Goal: Information Seeking & Learning: Learn about a topic

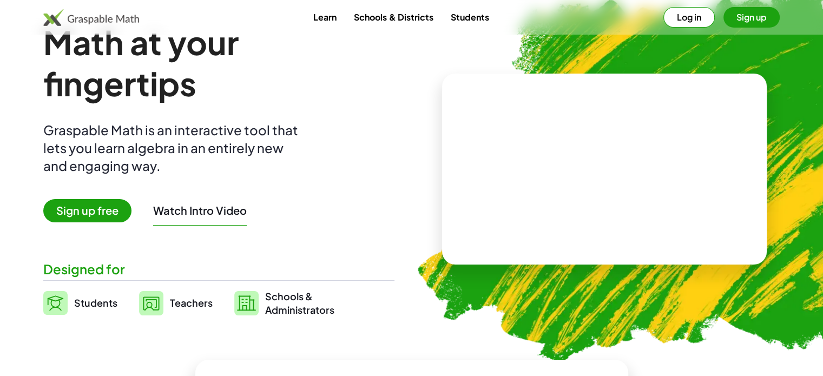
scroll to position [41, 0]
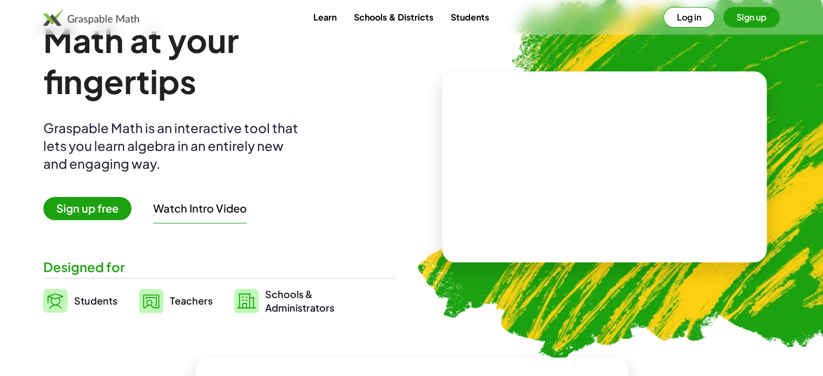
click at [110, 207] on span "Sign up free" at bounding box center [87, 208] width 88 height 23
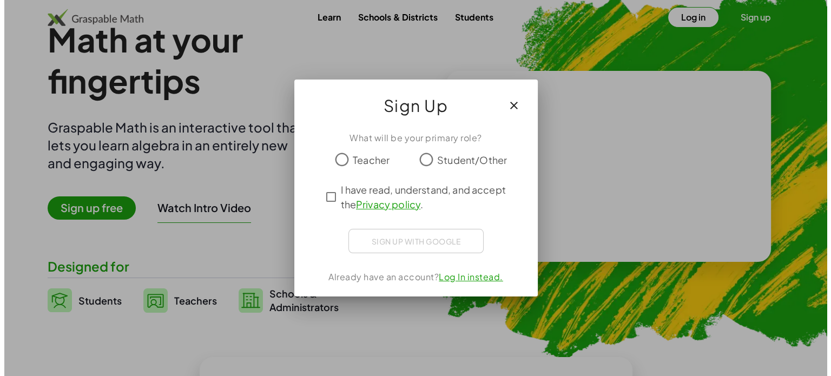
scroll to position [0, 0]
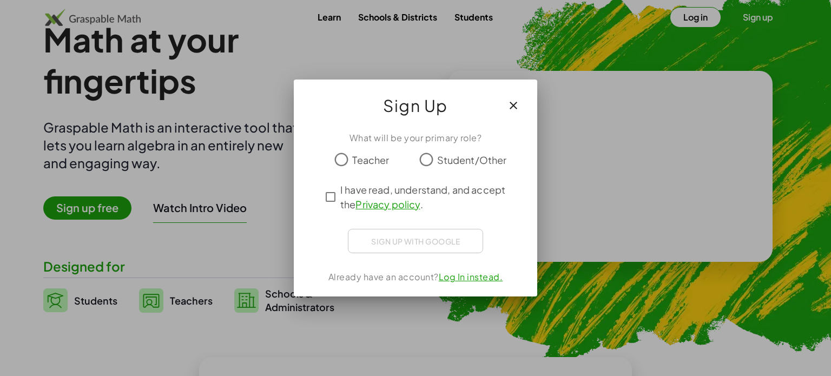
click at [381, 162] on span "Teacher" at bounding box center [370, 160] width 37 height 15
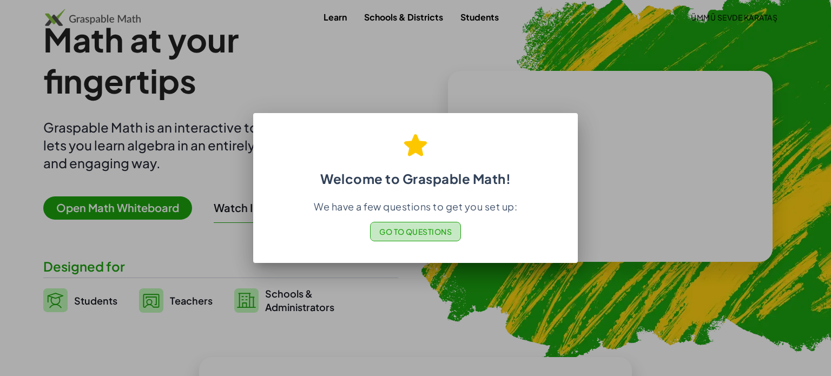
click at [433, 227] on span "Go to Questions" at bounding box center [415, 232] width 73 height 10
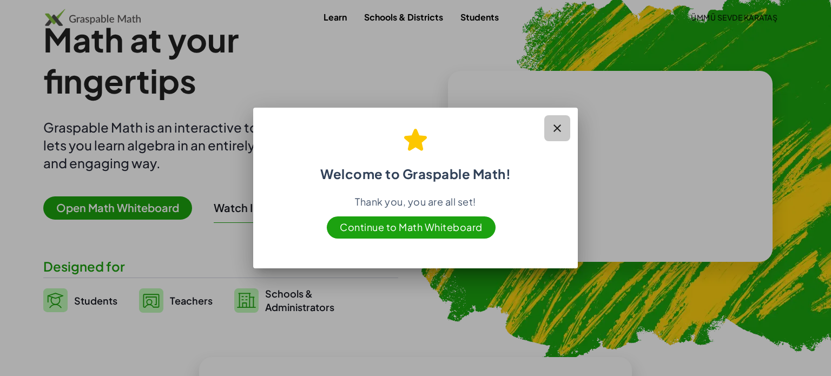
click at [551, 132] on icon "button" at bounding box center [557, 128] width 13 height 13
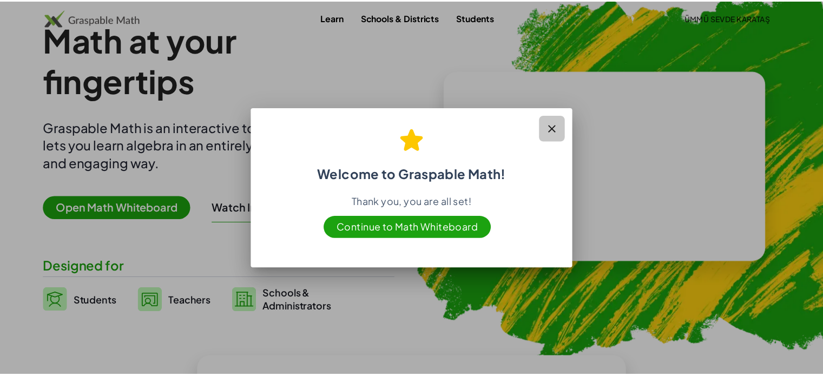
scroll to position [41, 0]
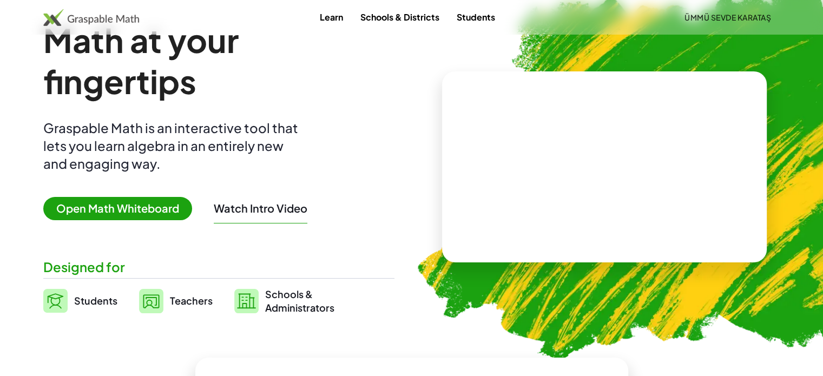
click at [336, 16] on link "Learn" at bounding box center [331, 17] width 41 height 20
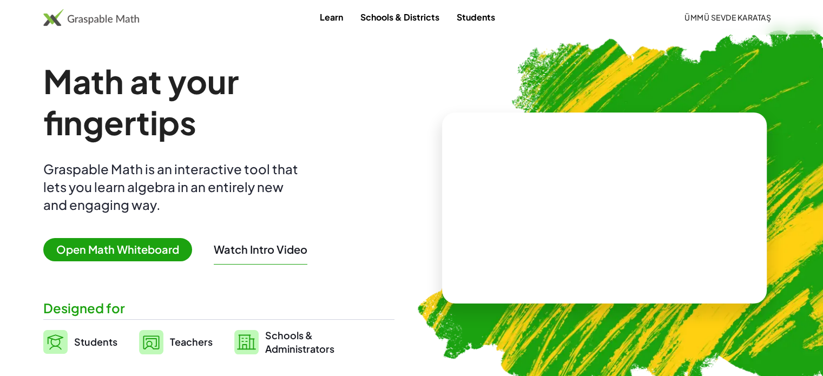
click at [312, 21] on link "Learn" at bounding box center [331, 17] width 41 height 20
click at [158, 345] on img at bounding box center [151, 342] width 24 height 24
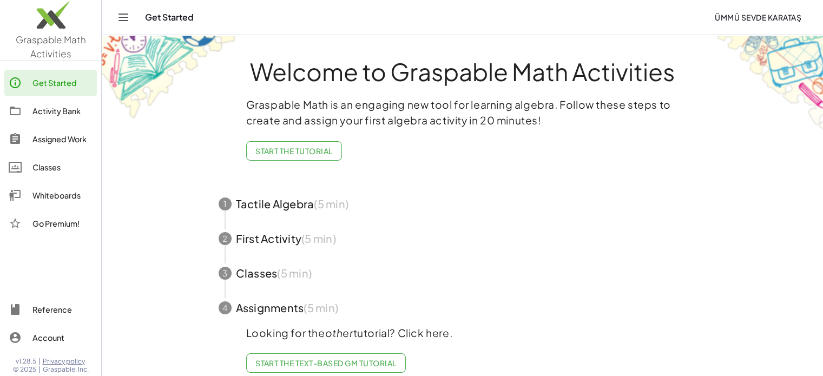
click at [233, 206] on span "button" at bounding box center [463, 204] width 514 height 35
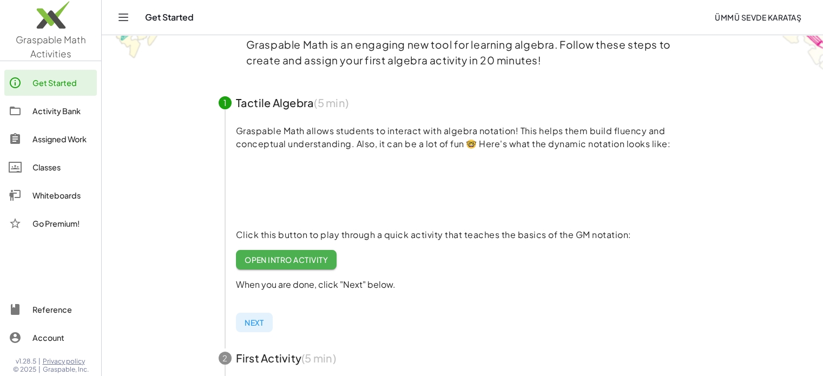
scroll to position [59, 0]
click at [320, 258] on span "Open Intro Activity" at bounding box center [287, 261] width 84 height 10
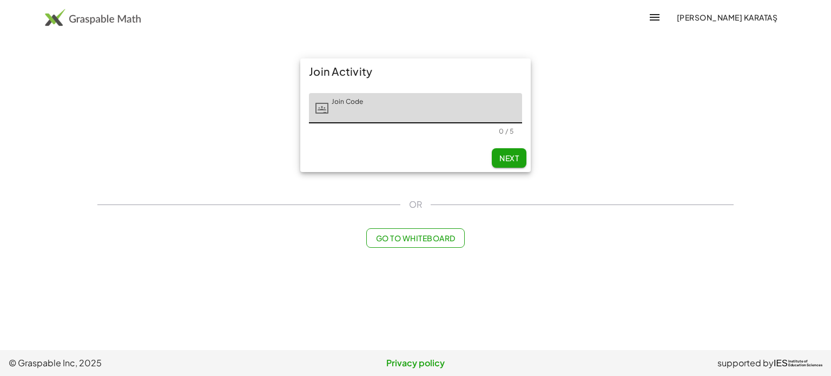
click at [426, 237] on span "Go to Whiteboard" at bounding box center [416, 238] width 80 height 10
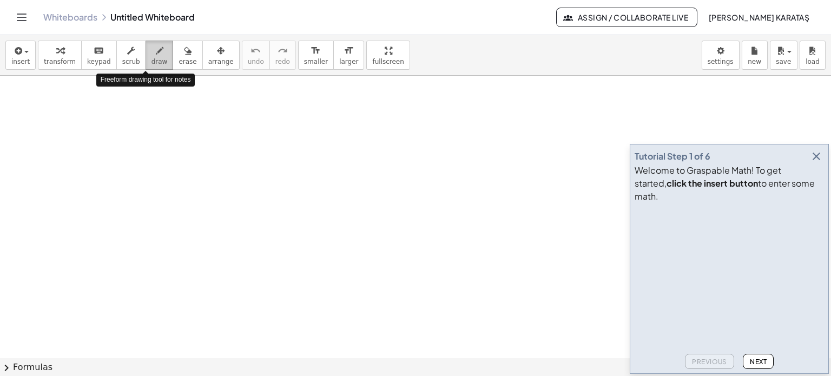
click at [152, 60] on span "draw" at bounding box center [160, 62] width 16 height 8
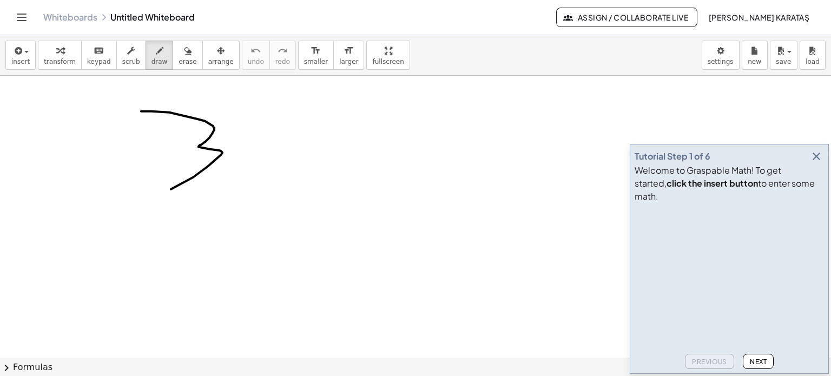
drag, startPoint x: 141, startPoint y: 111, endPoint x: 162, endPoint y: 191, distance: 82.9
drag, startPoint x: 265, startPoint y: 155, endPoint x: 249, endPoint y: 182, distance: 30.8
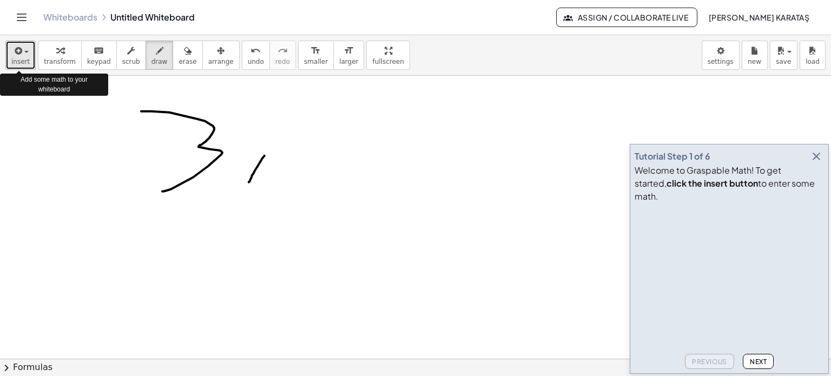
click at [17, 56] on icon "button" at bounding box center [17, 50] width 10 height 13
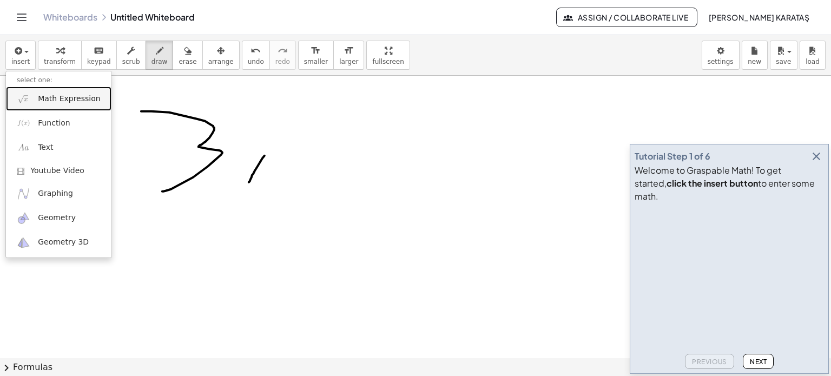
click at [56, 101] on span "Math Expression" at bounding box center [69, 99] width 62 height 11
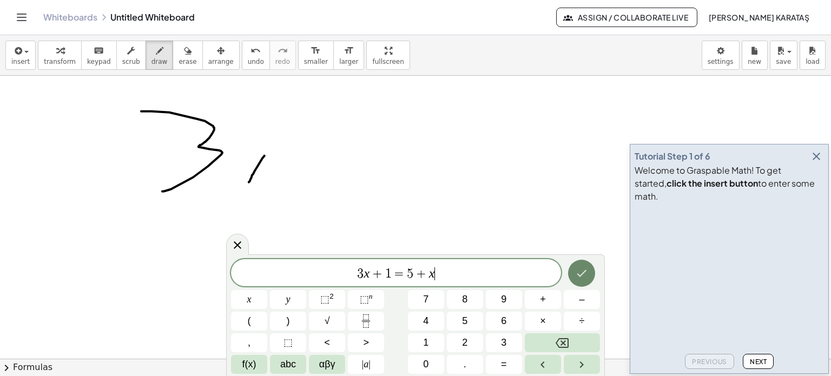
click at [578, 283] on button "Done" at bounding box center [581, 273] width 27 height 27
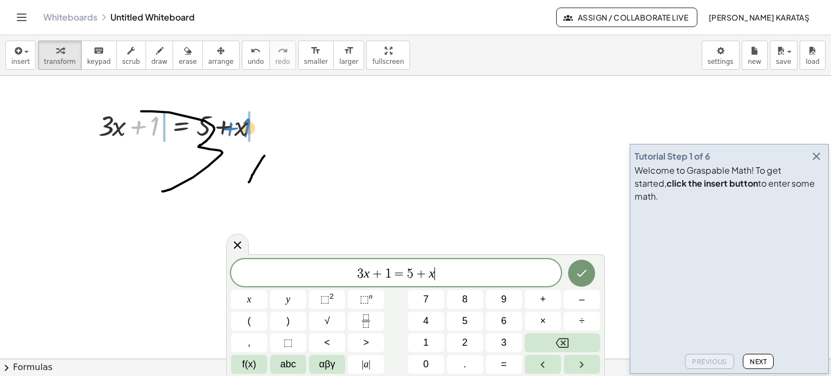
drag, startPoint x: 141, startPoint y: 130, endPoint x: 235, endPoint y: 132, distance: 94.7
click at [235, 132] on div at bounding box center [182, 125] width 179 height 37
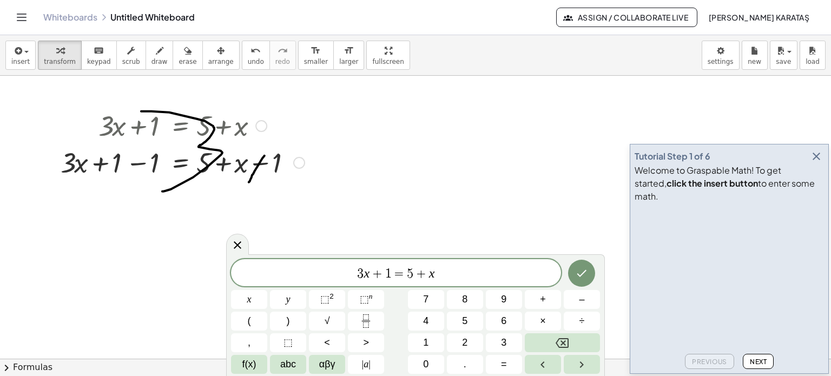
click at [133, 171] on div at bounding box center [182, 161] width 255 height 37
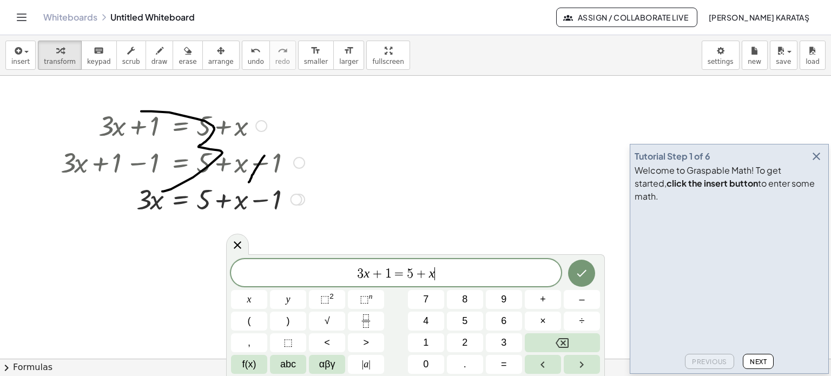
click at [232, 201] on div at bounding box center [182, 198] width 255 height 37
click at [289, 204] on div at bounding box center [182, 198] width 255 height 37
click at [222, 204] on div at bounding box center [182, 198] width 255 height 37
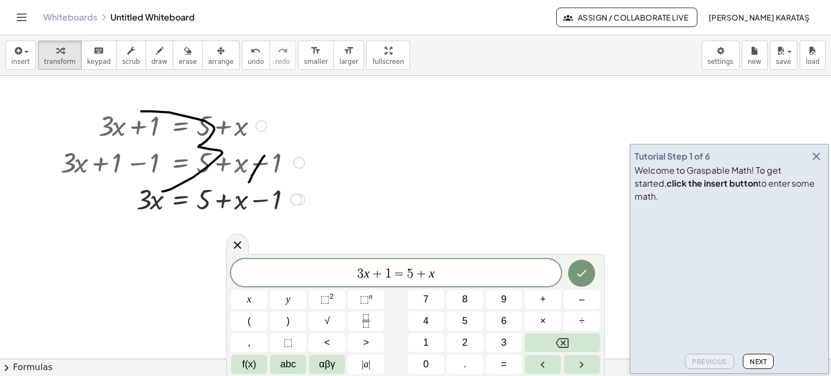
click at [222, 204] on div at bounding box center [182, 198] width 255 height 37
click at [237, 247] on icon at bounding box center [237, 245] width 13 height 13
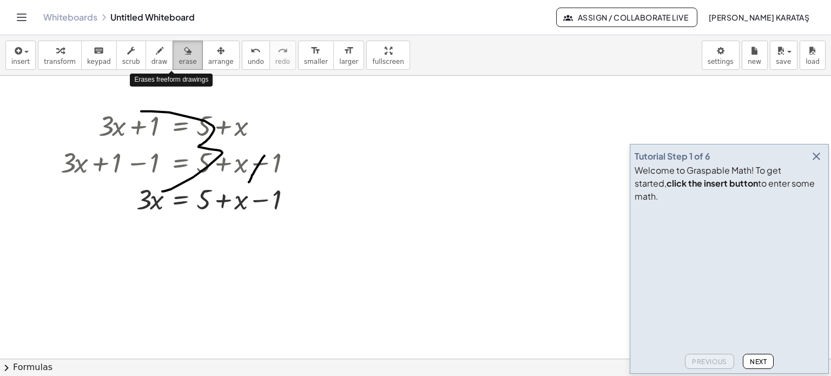
click at [184, 57] on icon "button" at bounding box center [188, 50] width 8 height 13
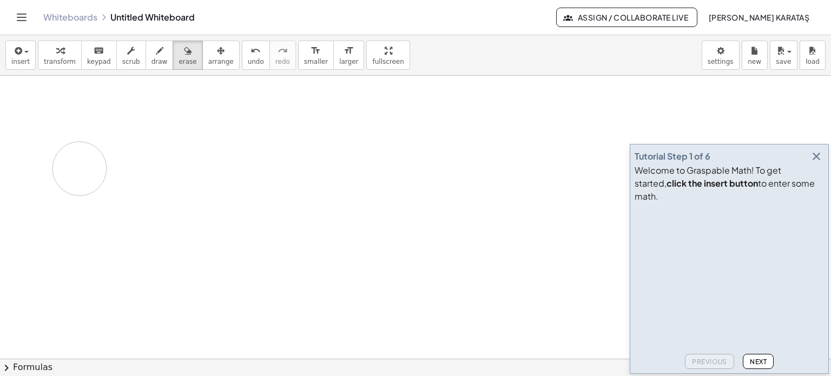
drag, startPoint x: 195, startPoint y: 166, endPoint x: 60, endPoint y: 162, distance: 134.8
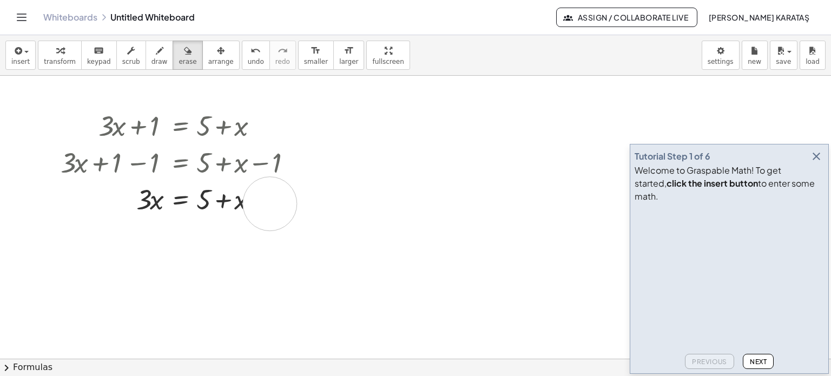
click at [156, 56] on icon "button" at bounding box center [160, 50] width 8 height 13
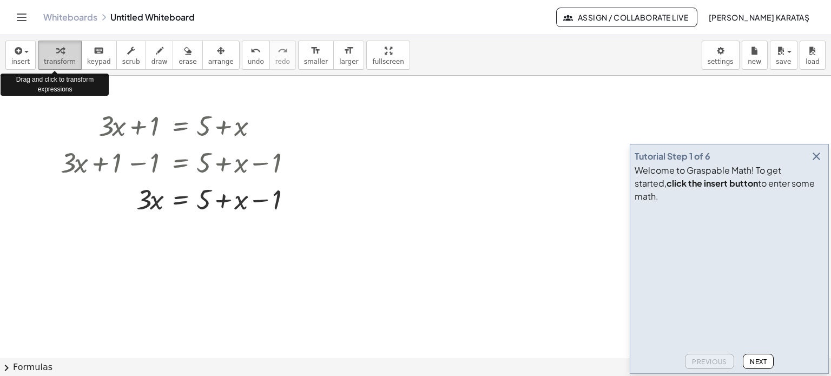
click at [62, 54] on div "button" at bounding box center [60, 50] width 32 height 13
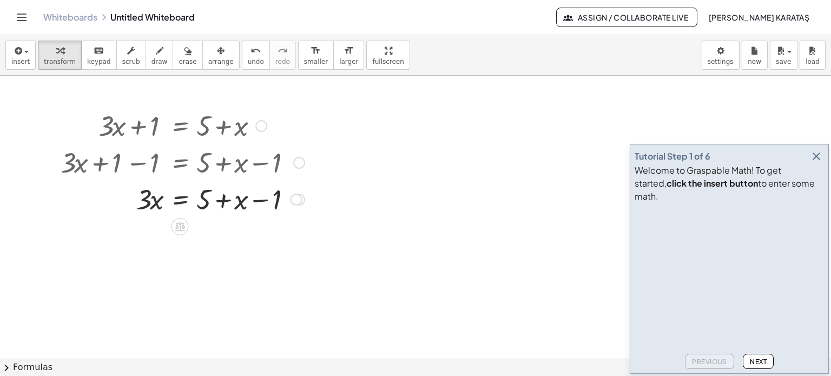
click at [299, 195] on div at bounding box center [297, 200] width 12 height 12
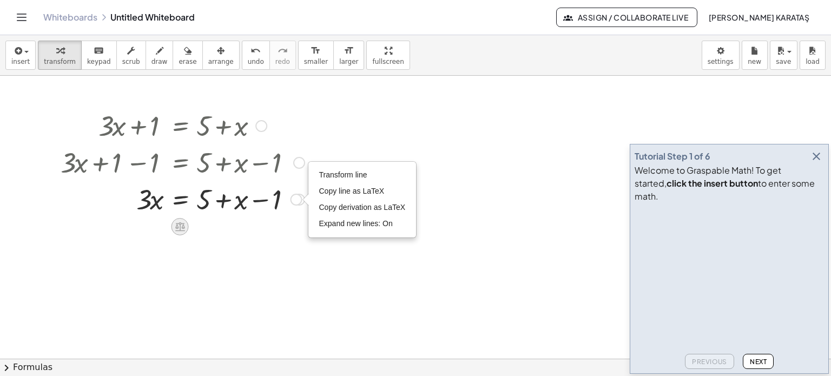
click at [182, 231] on icon at bounding box center [180, 226] width 10 height 9
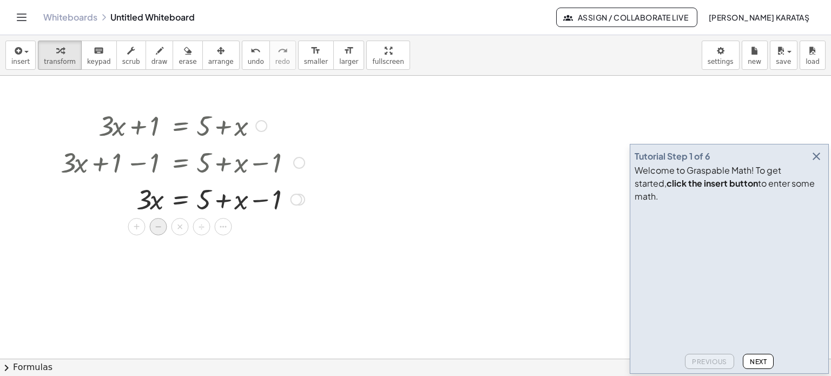
click at [160, 225] on span "−" at bounding box center [158, 227] width 6 height 16
click at [184, 222] on icon at bounding box center [179, 226] width 11 height 11
click at [152, 226] on div "−" at bounding box center [158, 226] width 17 height 17
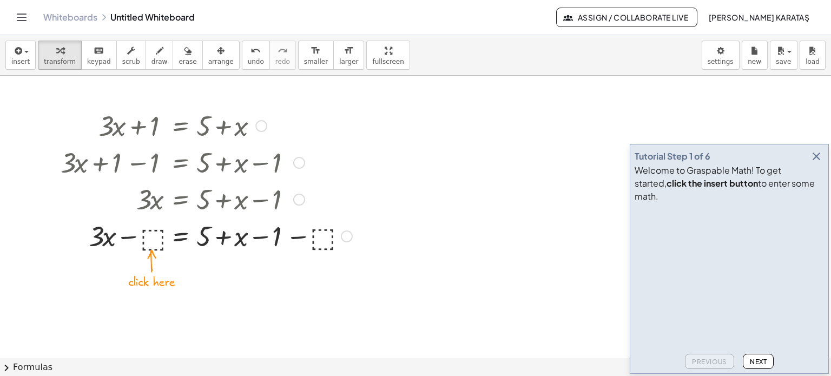
click at [158, 242] on div at bounding box center [206, 235] width 303 height 37
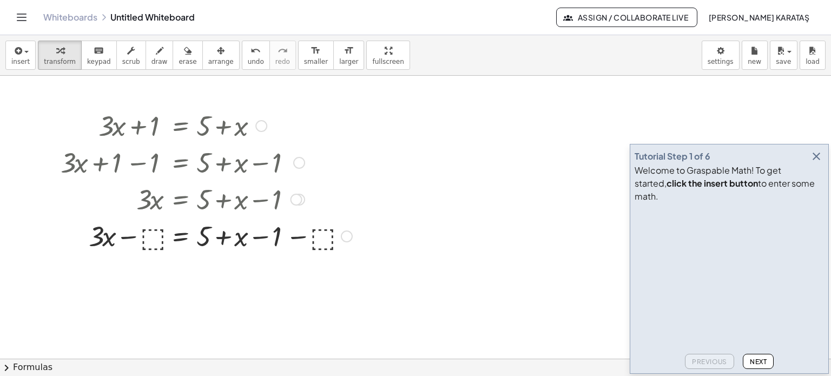
click at [291, 197] on div at bounding box center [297, 200] width 12 height 12
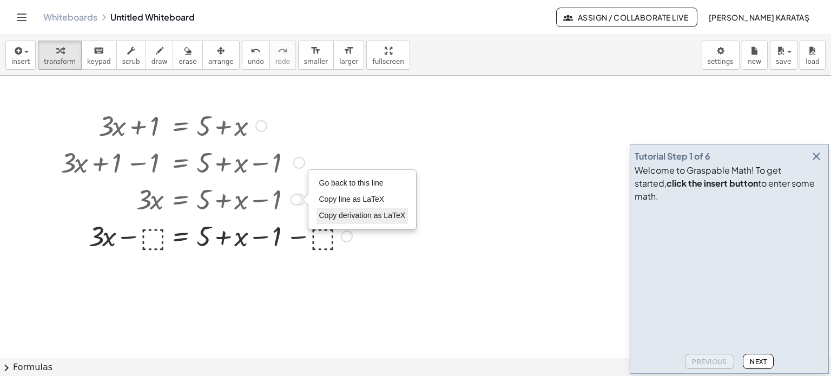
click at [342, 212] on span "Copy derivation as LaTeX" at bounding box center [362, 215] width 87 height 9
click at [326, 199] on span "Copied" at bounding box center [329, 199] width 24 height 9
click at [299, 196] on div "Copied done" at bounding box center [297, 200] width 12 height 12
click at [345, 184] on span "Go back to this line" at bounding box center [351, 183] width 64 height 9
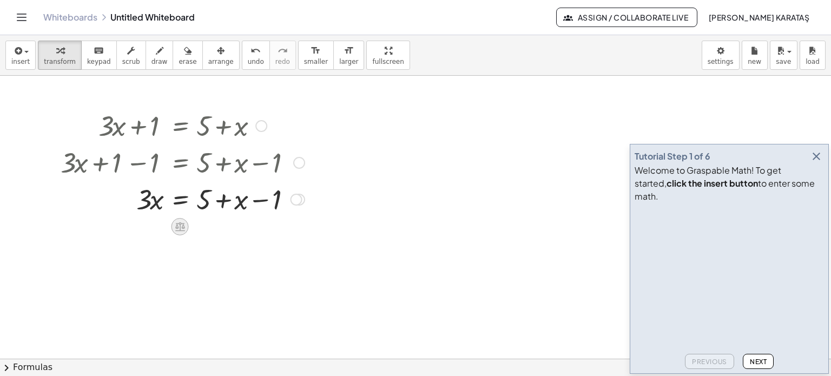
click at [184, 227] on icon at bounding box center [180, 226] width 10 height 9
click at [237, 139] on div at bounding box center [182, 125] width 255 height 37
click at [180, 227] on icon at bounding box center [180, 226] width 10 height 9
click at [160, 226] on span "−" at bounding box center [158, 227] width 6 height 16
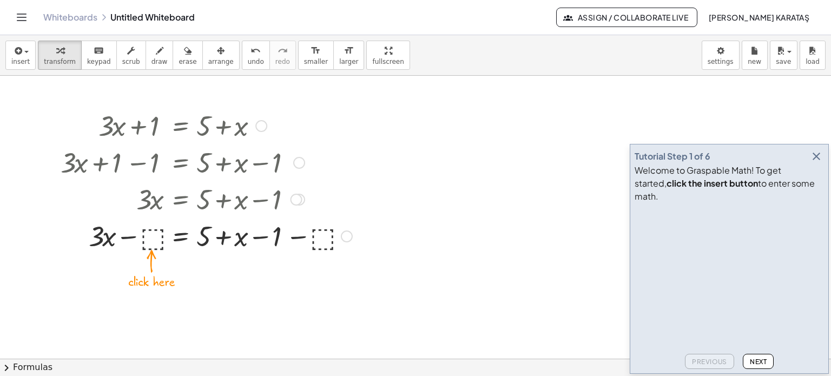
click at [154, 241] on div at bounding box center [206, 235] width 303 height 37
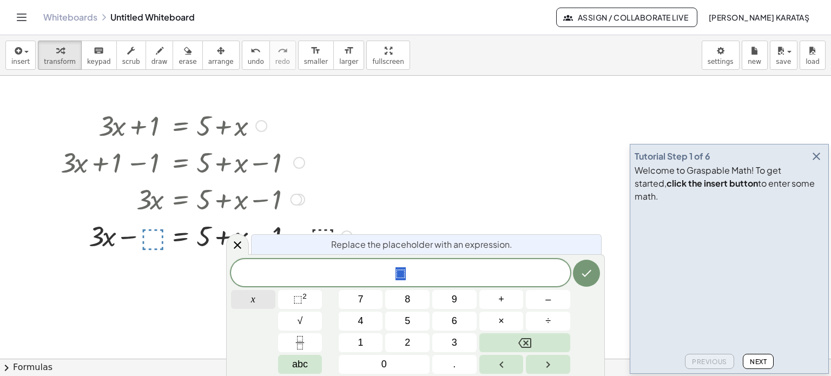
click at [268, 301] on button "x" at bounding box center [253, 299] width 44 height 19
click at [594, 273] on button "Done" at bounding box center [586, 273] width 27 height 27
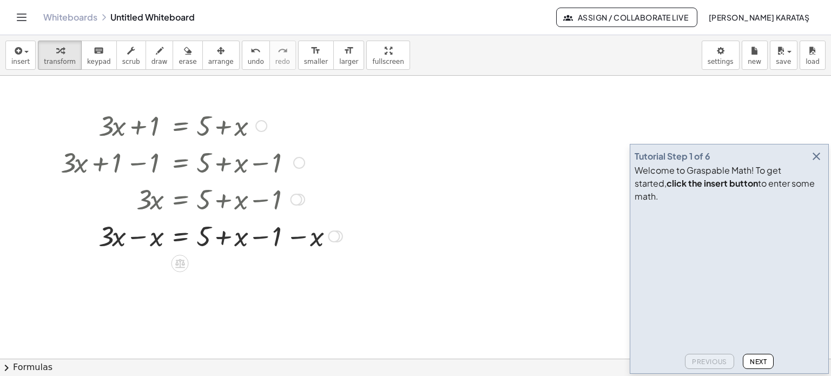
click at [295, 248] on div at bounding box center [201, 235] width 293 height 37
drag, startPoint x: 312, startPoint y: 244, endPoint x: 245, endPoint y: 246, distance: 66.6
click at [245, 246] on div at bounding box center [201, 235] width 293 height 37
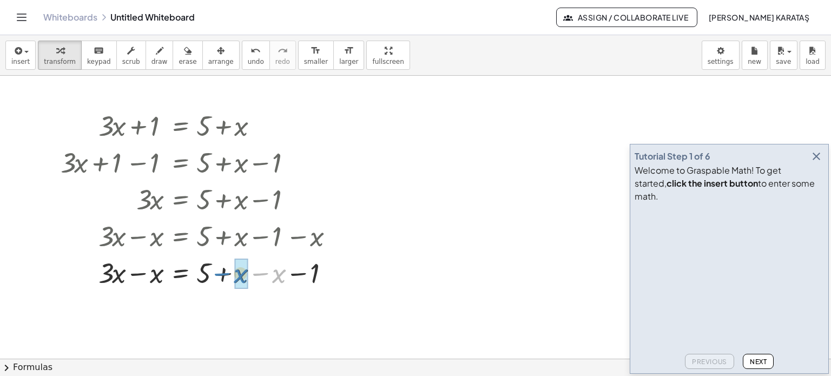
drag, startPoint x: 279, startPoint y: 274, endPoint x: 244, endPoint y: 274, distance: 35.7
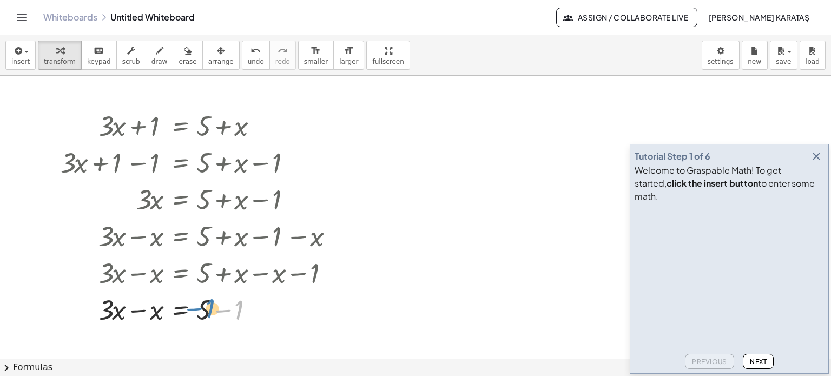
drag, startPoint x: 241, startPoint y: 310, endPoint x: 214, endPoint y: 307, distance: 26.6
click at [214, 307] on div at bounding box center [201, 309] width 293 height 37
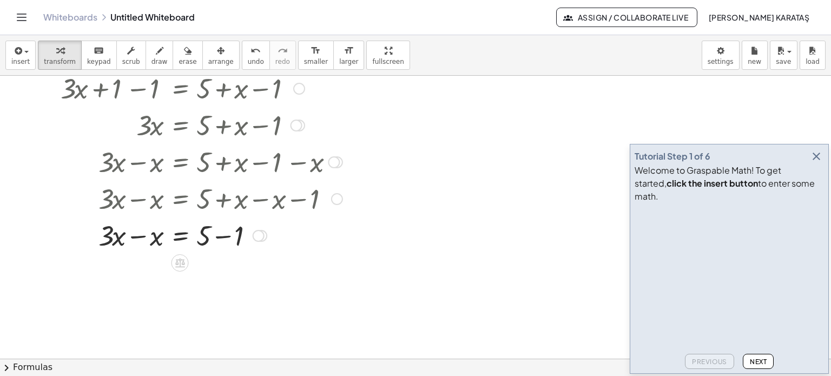
scroll to position [83, 0]
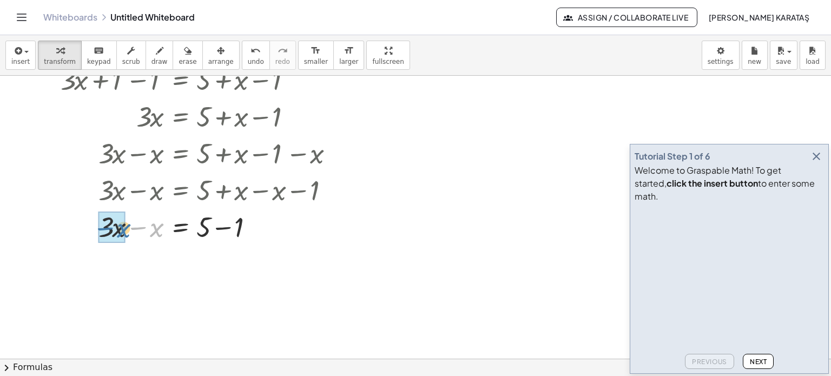
drag, startPoint x: 155, startPoint y: 226, endPoint x: 119, endPoint y: 227, distance: 36.3
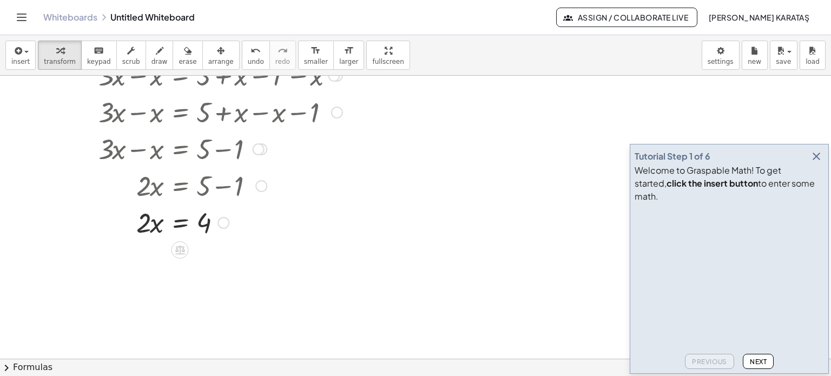
scroll to position [193, 0]
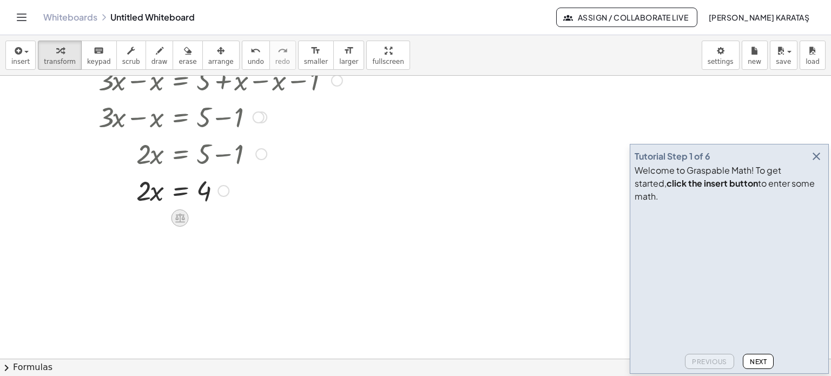
click at [182, 212] on icon at bounding box center [179, 217] width 11 height 11
click at [204, 215] on span "÷" at bounding box center [202, 219] width 6 height 16
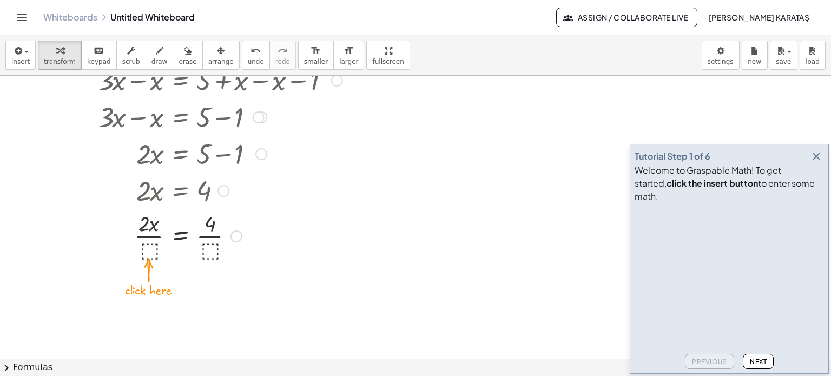
click at [152, 247] on div at bounding box center [201, 235] width 293 height 54
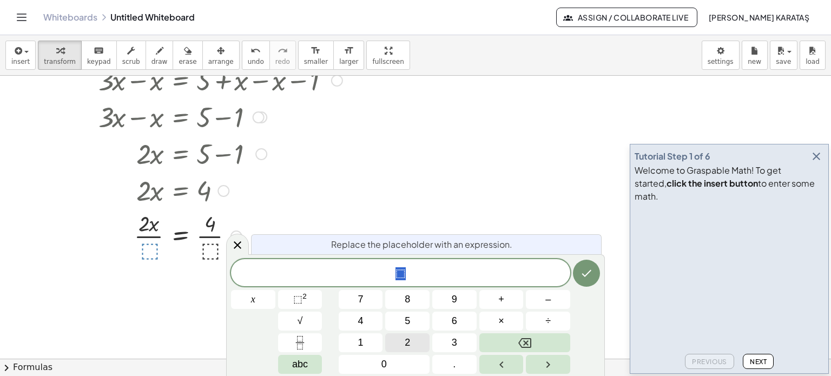
click at [405, 342] on span "2" at bounding box center [407, 343] width 5 height 15
click at [581, 279] on icon "Done" at bounding box center [586, 273] width 13 height 13
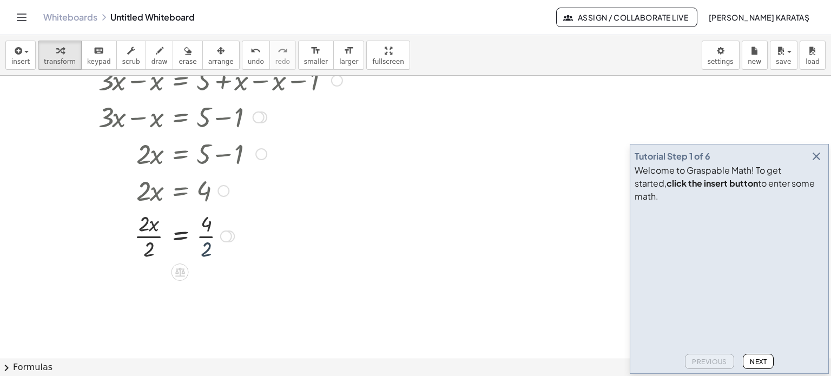
click at [212, 246] on div at bounding box center [201, 235] width 293 height 54
click at [149, 299] on div at bounding box center [201, 290] width 293 height 54
click at [184, 311] on icon at bounding box center [179, 316] width 11 height 11
click at [221, 315] on icon at bounding box center [224, 317] width 10 height 10
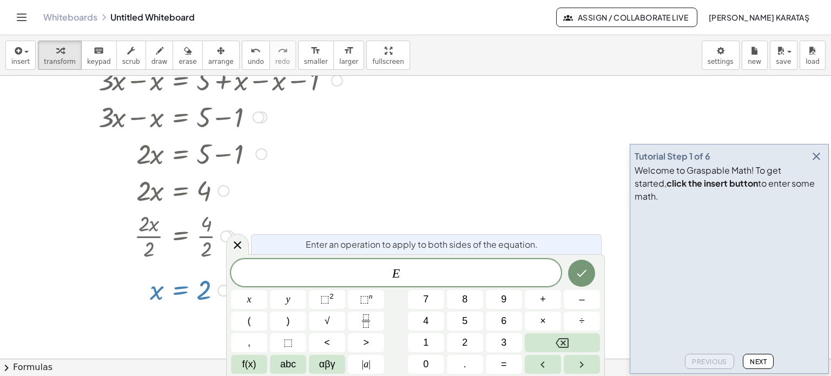
click at [333, 147] on div at bounding box center [220, 153] width 331 height 37
click at [240, 244] on icon at bounding box center [237, 245] width 13 height 13
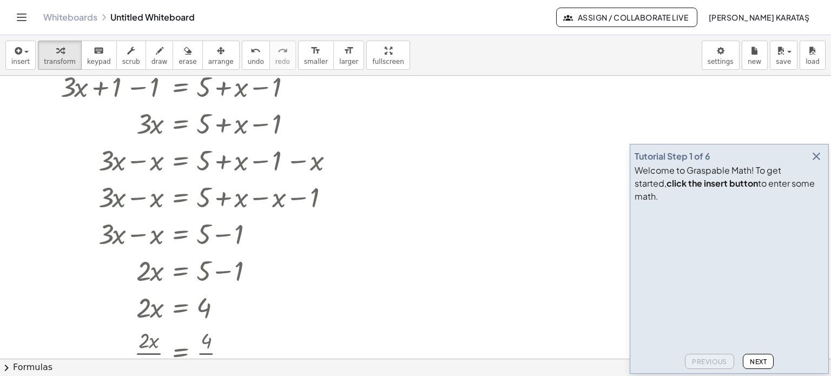
scroll to position [27, 0]
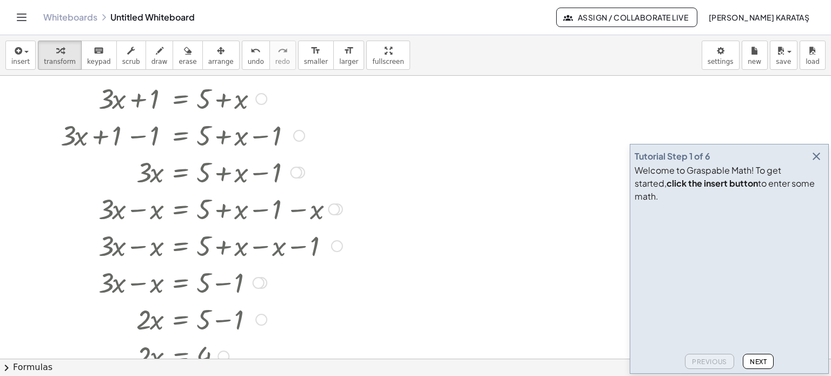
drag, startPoint x: 283, startPoint y: 244, endPoint x: 254, endPoint y: 246, distance: 28.8
click at [254, 246] on div at bounding box center [220, 245] width 331 height 37
click at [333, 247] on div at bounding box center [337, 246] width 12 height 12
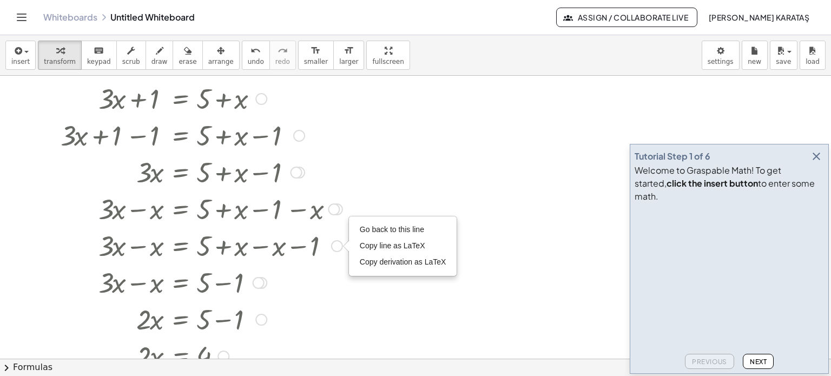
click at [333, 247] on div "Go back to this line Copy line as LaTeX Copy derivation as LaTeX" at bounding box center [337, 246] width 12 height 12
drag, startPoint x: 277, startPoint y: 251, endPoint x: 240, endPoint y: 250, distance: 37.4
click at [240, 250] on div at bounding box center [201, 245] width 293 height 37
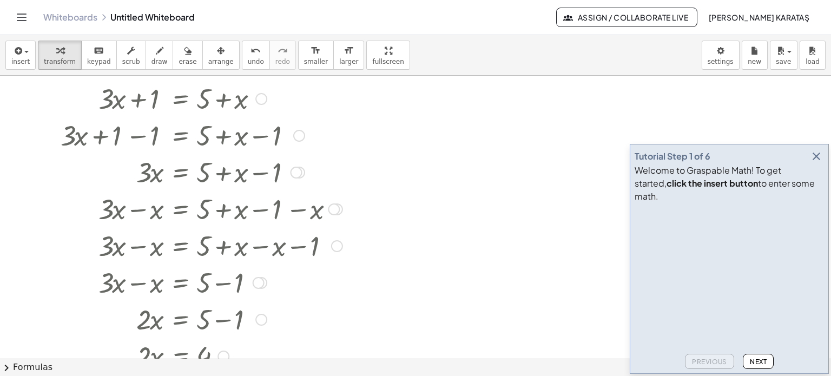
click at [240, 250] on div at bounding box center [201, 245] width 293 height 37
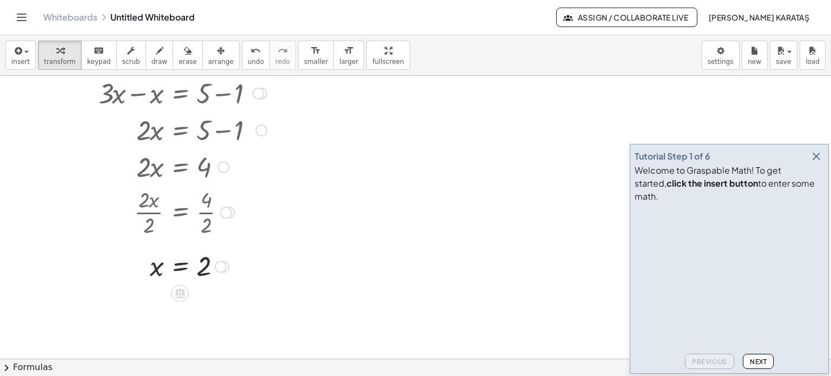
scroll to position [218, 0]
click at [227, 266] on div at bounding box center [224, 265] width 12 height 12
click at [222, 265] on div "Transform line Copy line as LaTeX Copy derivation as LaTeX Expand new lines: On" at bounding box center [221, 265] width 12 height 12
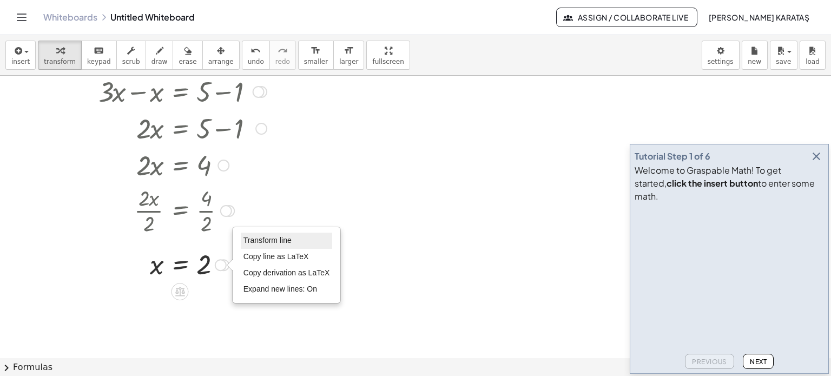
click at [255, 239] on span "Transform line" at bounding box center [268, 240] width 48 height 9
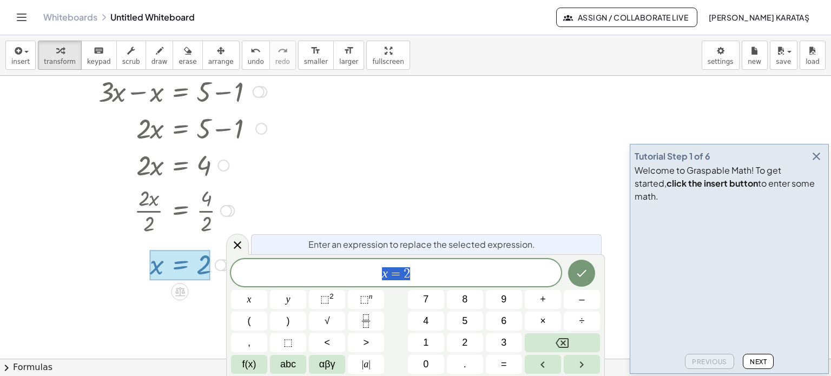
click at [299, 211] on div at bounding box center [201, 210] width 293 height 54
click at [220, 266] on div "Transform line Copy line as LaTeX Copy derivation as LaTeX Expand new lines: On" at bounding box center [221, 265] width 12 height 12
click at [232, 248] on icon at bounding box center [237, 245] width 13 height 13
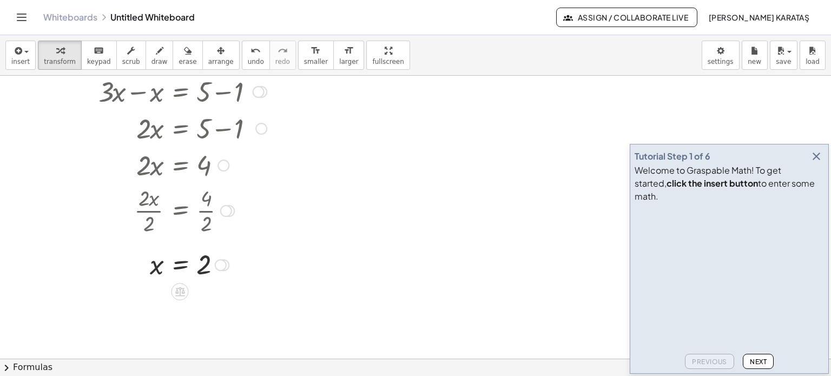
click at [220, 268] on div "Transform line Copy line as LaTeX Copy derivation as LaTeX Expand new lines: On" at bounding box center [221, 265] width 12 height 12
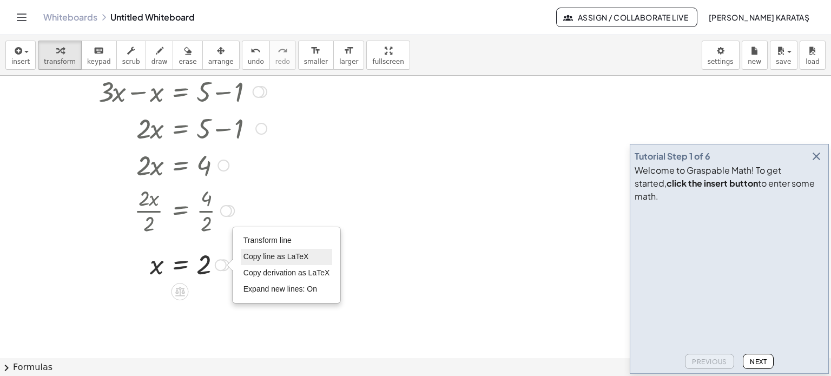
click at [259, 260] on span "Copy line as LaTeX" at bounding box center [276, 256] width 65 height 9
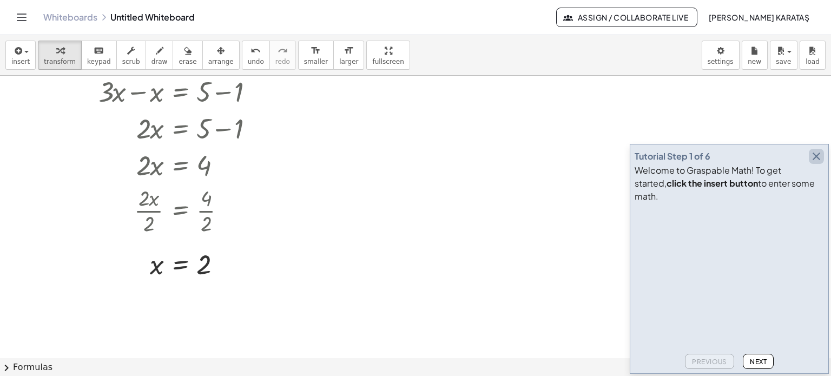
click at [819, 163] on icon "button" at bounding box center [816, 156] width 13 height 13
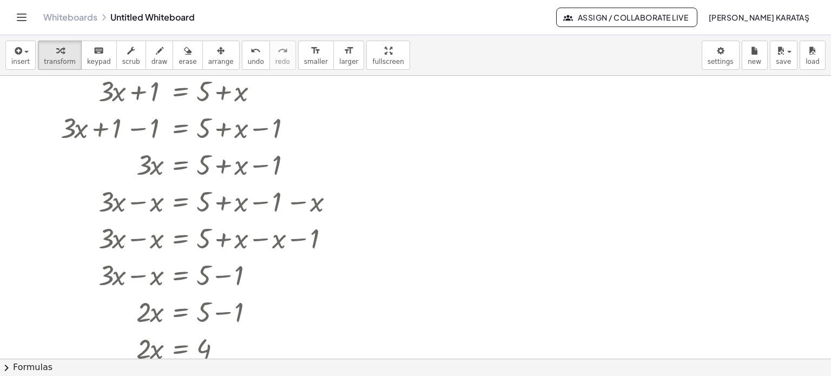
scroll to position [34, 0]
click at [24, 58] on span "insert" at bounding box center [20, 62] width 18 height 8
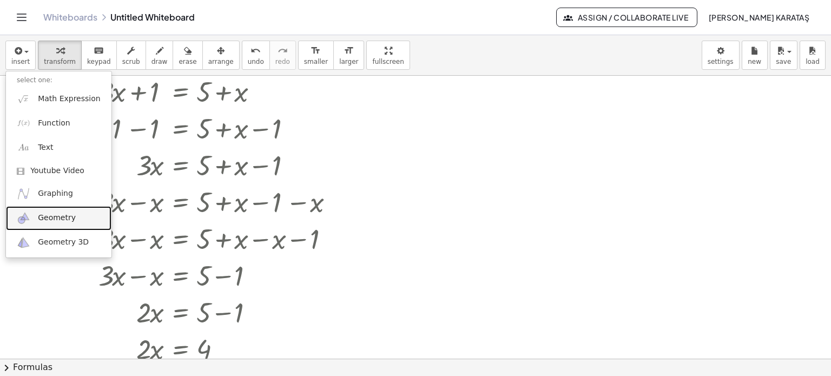
click at [60, 215] on span "Geometry" at bounding box center [57, 218] width 38 height 11
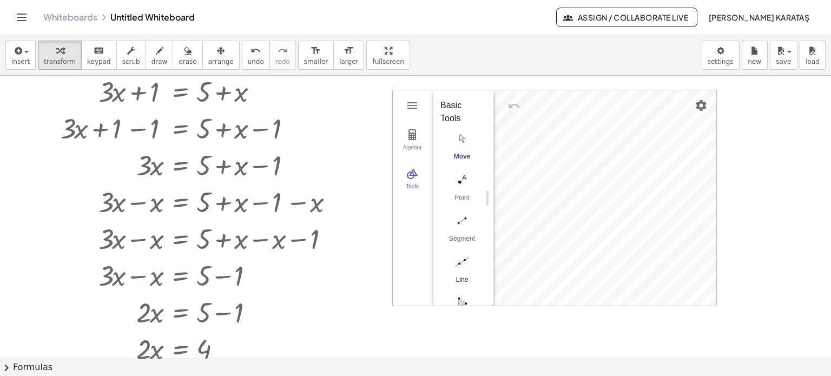
drag, startPoint x: 478, startPoint y: 199, endPoint x: 478, endPoint y: 261, distance: 62.3
click at [477, 261] on div "Move Point Segment Line Polygon Circle with Center through Point" at bounding box center [459, 252] width 36 height 247
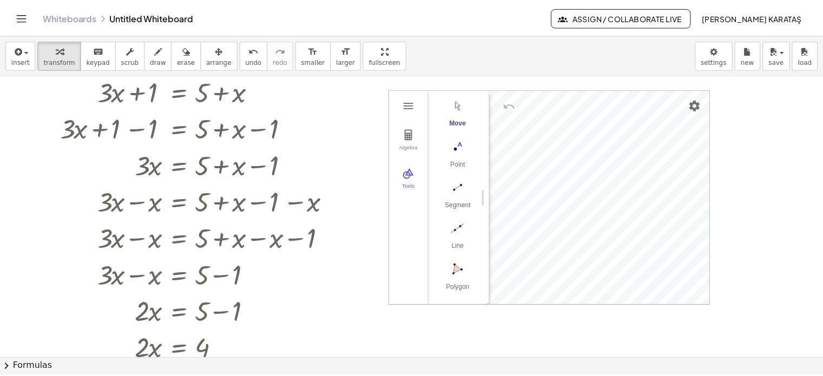
scroll to position [0, 0]
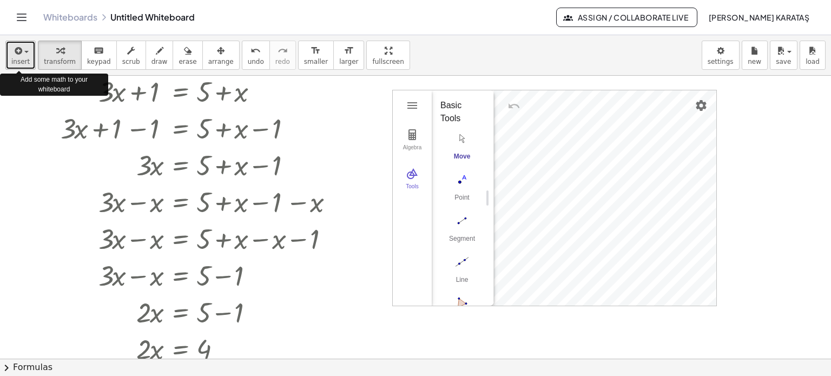
click at [14, 60] on span "insert" at bounding box center [20, 62] width 18 height 8
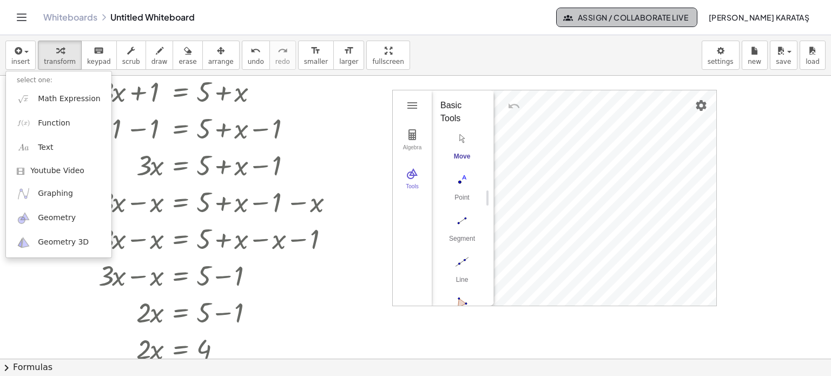
click at [592, 22] on span "Assign / Collaborate Live" at bounding box center [627, 17] width 123 height 10
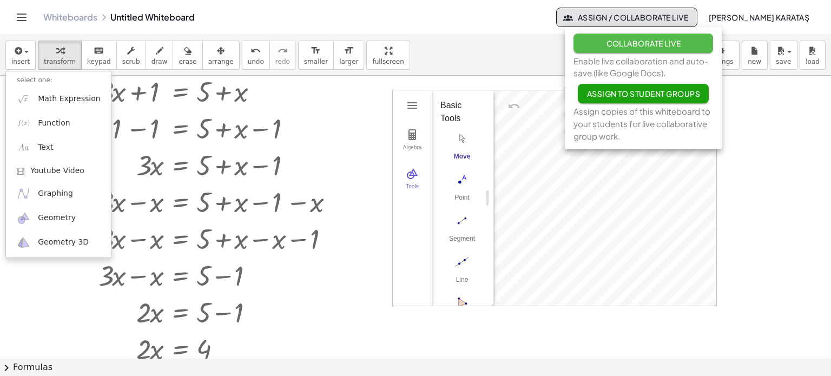
click at [598, 42] on button "Collaborate Live" at bounding box center [644, 43] width 140 height 19
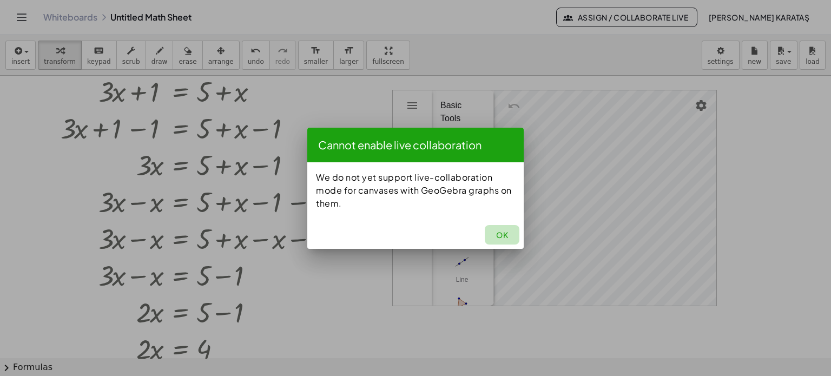
click at [502, 235] on span "OK" at bounding box center [502, 235] width 12 height 10
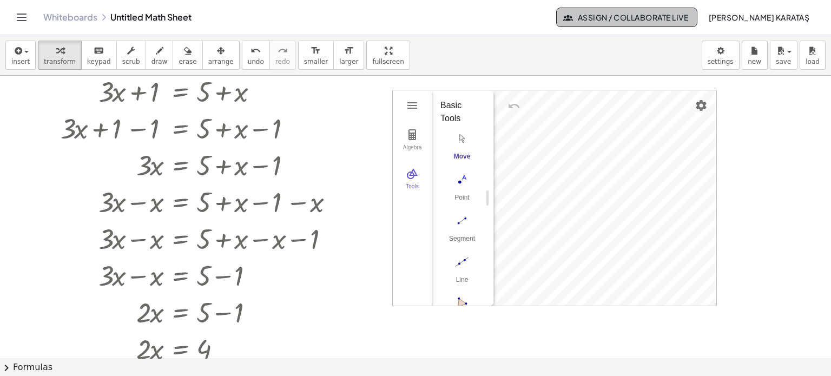
click at [641, 19] on span "Assign / Collaborate Live" at bounding box center [627, 17] width 123 height 10
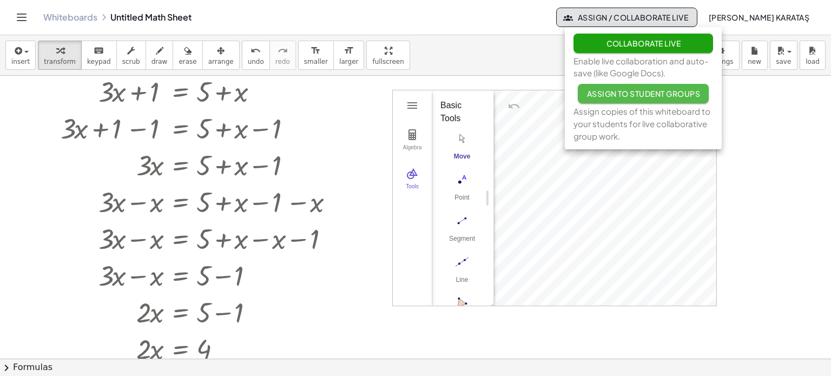
click at [626, 96] on span "Assign to Student Groups" at bounding box center [644, 94] width 114 height 10
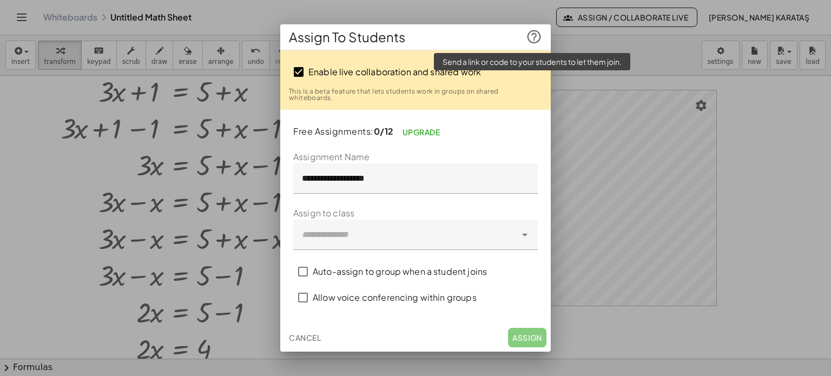
click at [532, 38] on icon at bounding box center [534, 37] width 16 height 16
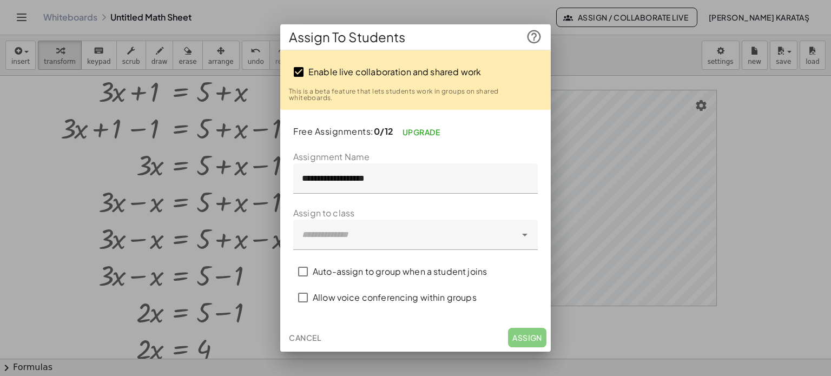
click at [609, 315] on div at bounding box center [415, 188] width 831 height 376
click at [461, 198] on form "**********" at bounding box center [415, 230] width 245 height 160
click at [297, 340] on span "Cancel" at bounding box center [305, 338] width 32 height 10
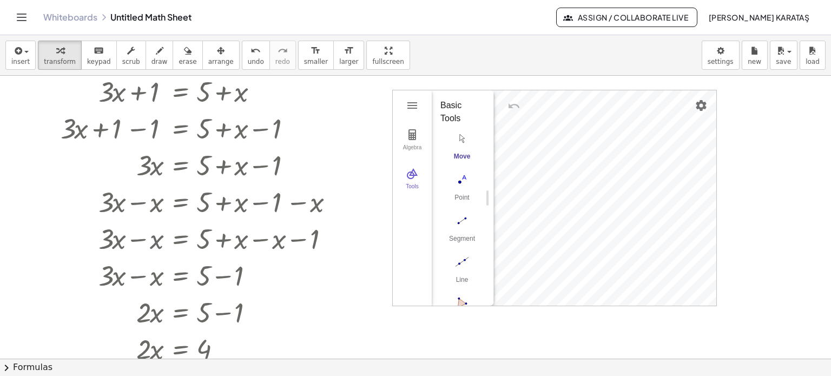
click at [156, 17] on div "Whiteboards Untitled Math Sheet" at bounding box center [299, 17] width 513 height 11
click at [24, 52] on span "button" at bounding box center [26, 52] width 4 height 2
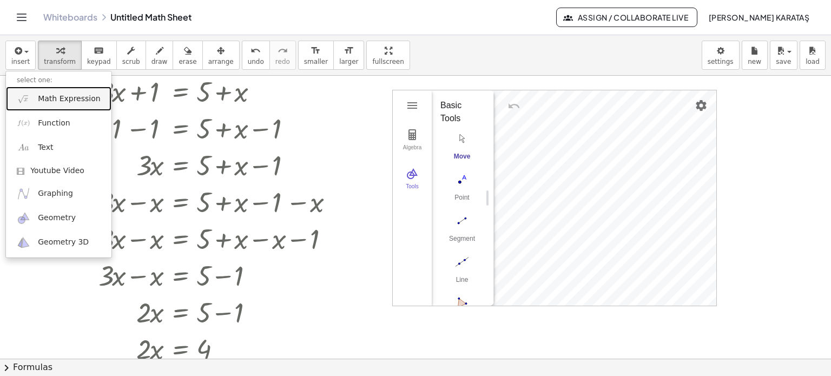
click at [70, 107] on link "Math Expression" at bounding box center [59, 99] width 106 height 24
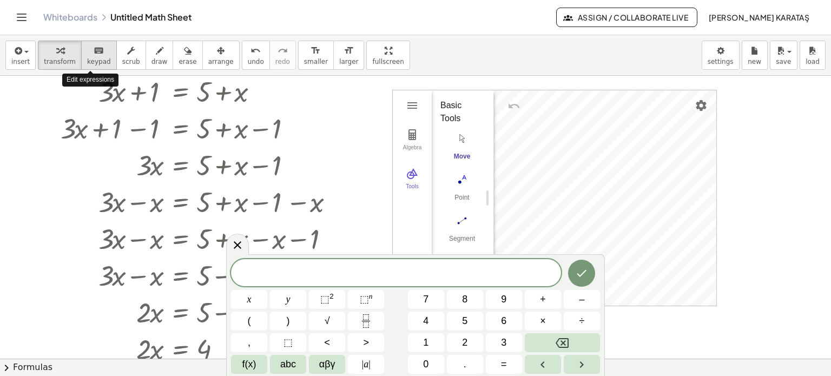
click at [94, 53] on icon "keyboard" at bounding box center [99, 50] width 10 height 13
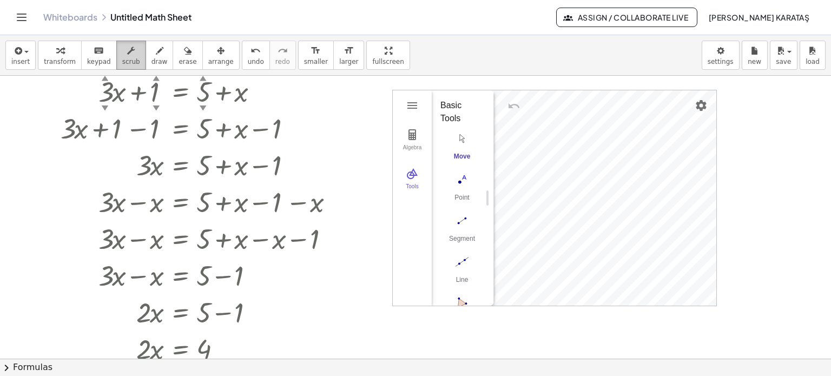
click at [122, 58] on span "scrub" at bounding box center [131, 62] width 18 height 8
click at [154, 107] on div "▼" at bounding box center [156, 108] width 7 height 10
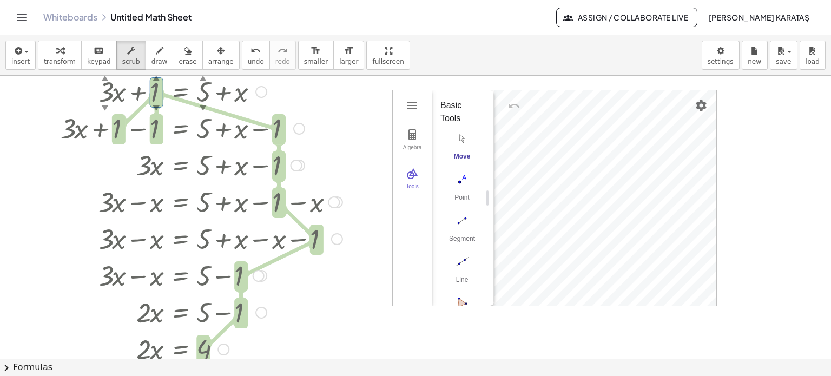
click at [154, 107] on div "▼" at bounding box center [156, 108] width 7 height 10
click at [122, 60] on span "scrub" at bounding box center [131, 62] width 18 height 8
click at [159, 133] on div at bounding box center [201, 127] width 293 height 37
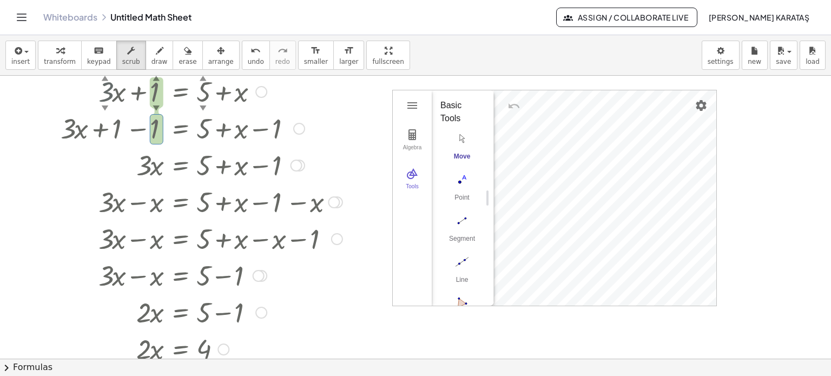
click at [104, 103] on div "▼" at bounding box center [105, 108] width 7 height 10
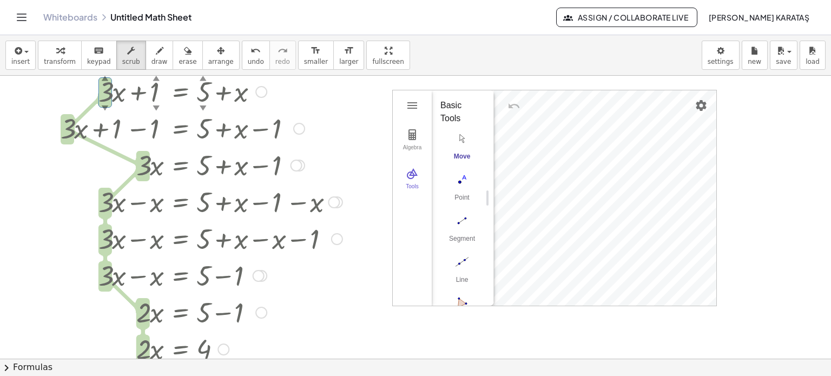
click at [104, 103] on div "▼" at bounding box center [105, 108] width 7 height 10
click at [102, 106] on div "▼" at bounding box center [105, 108] width 7 height 10
click at [123, 66] on button "scrub" at bounding box center [131, 55] width 30 height 29
click at [107, 106] on div "▼" at bounding box center [105, 108] width 7 height 10
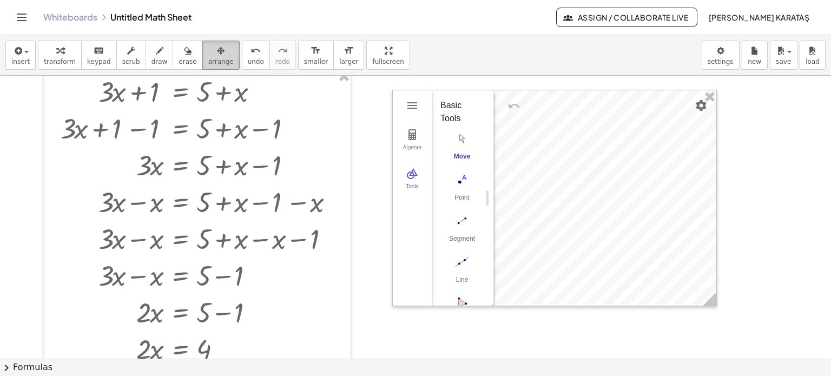
click at [202, 56] on button "arrange" at bounding box center [220, 55] width 37 height 29
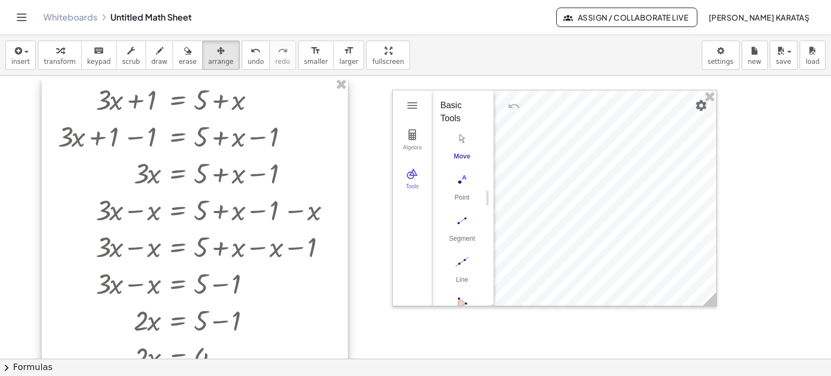
drag, startPoint x: 205, startPoint y: 112, endPoint x: 204, endPoint y: 120, distance: 8.3
click at [204, 120] on div at bounding box center [195, 277] width 306 height 399
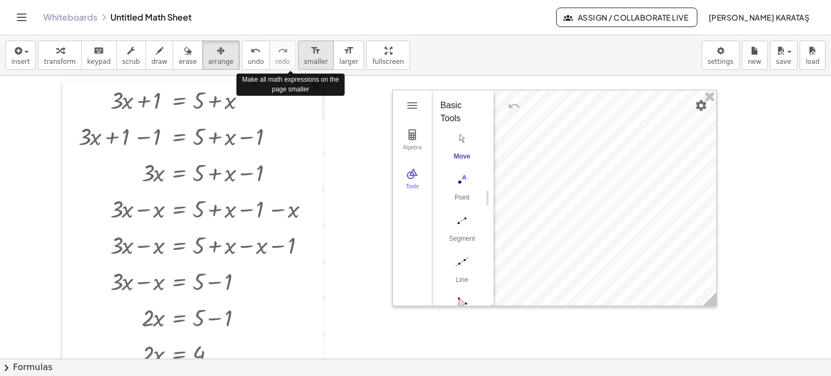
click at [304, 58] on span "smaller" at bounding box center [316, 62] width 24 height 8
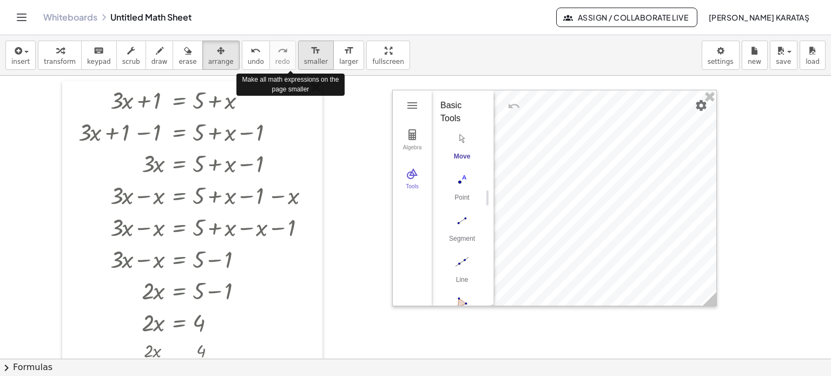
click at [304, 58] on span "smaller" at bounding box center [316, 62] width 24 height 8
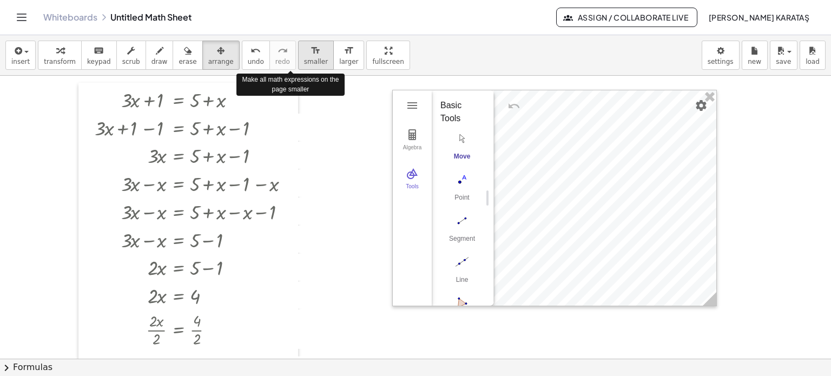
click at [304, 58] on span "smaller" at bounding box center [316, 62] width 24 height 8
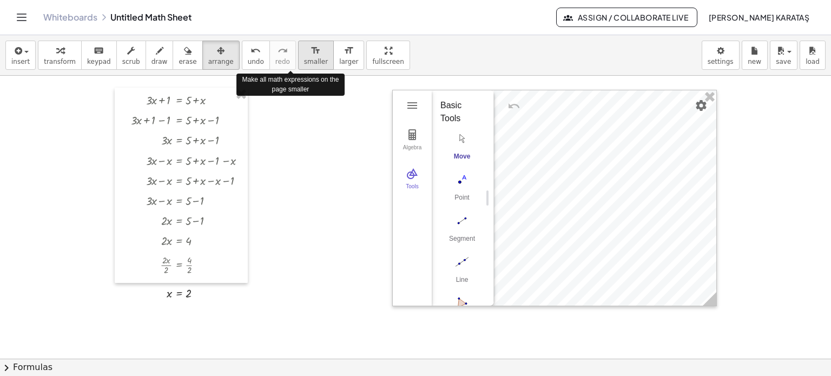
click at [304, 58] on span "smaller" at bounding box center [316, 62] width 24 height 8
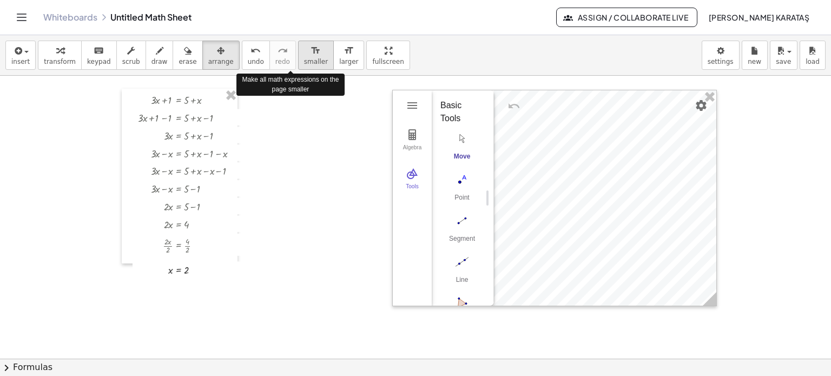
click at [304, 58] on span "smaller" at bounding box center [316, 62] width 24 height 8
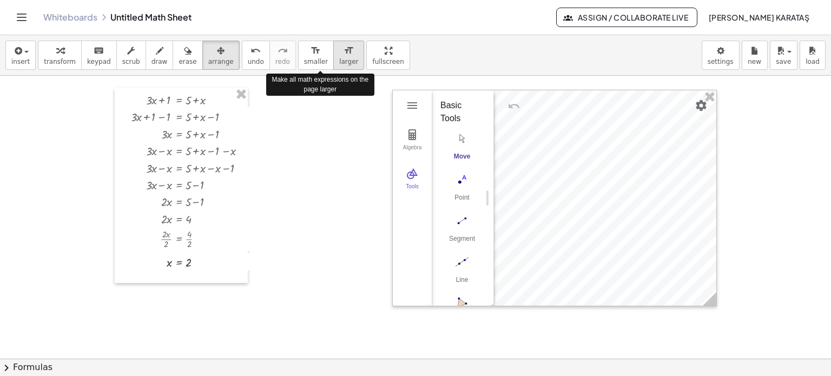
click at [344, 55] on icon "format_size" at bounding box center [349, 50] width 10 height 13
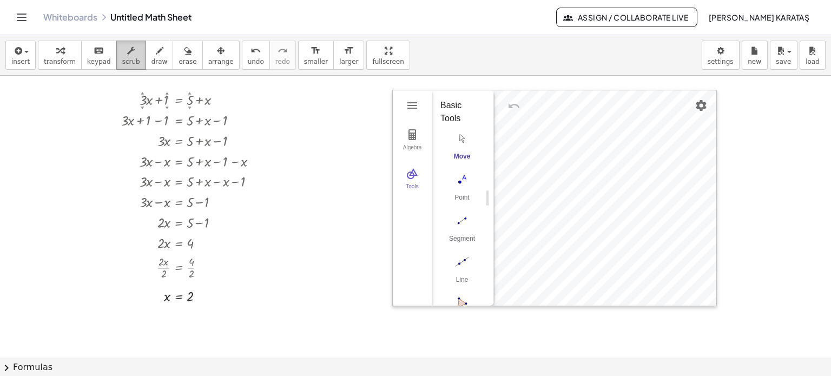
click at [127, 56] on icon "button" at bounding box center [131, 50] width 8 height 13
drag, startPoint x: 202, startPoint y: 167, endPoint x: 179, endPoint y: 169, distance: 22.8
click at [179, 169] on div at bounding box center [194, 160] width 156 height 21
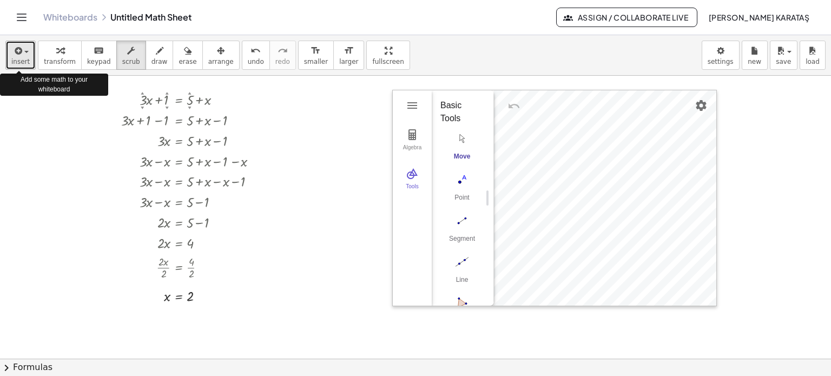
click at [22, 54] on span "button" at bounding box center [23, 52] width 2 height 8
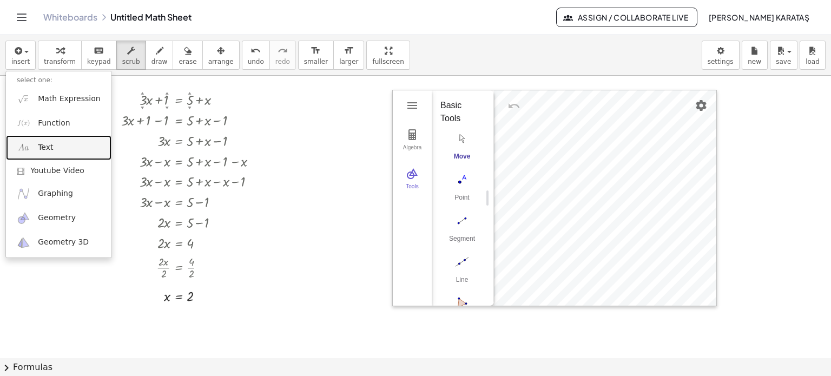
click at [53, 152] on link "Text" at bounding box center [59, 147] width 106 height 24
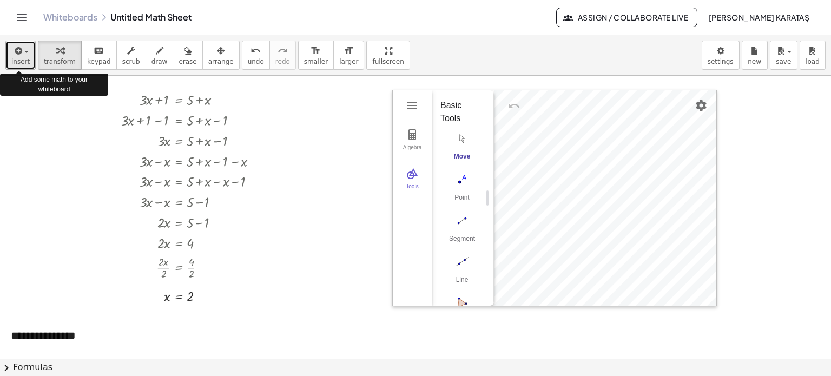
click at [23, 58] on span "insert" at bounding box center [20, 62] width 18 height 8
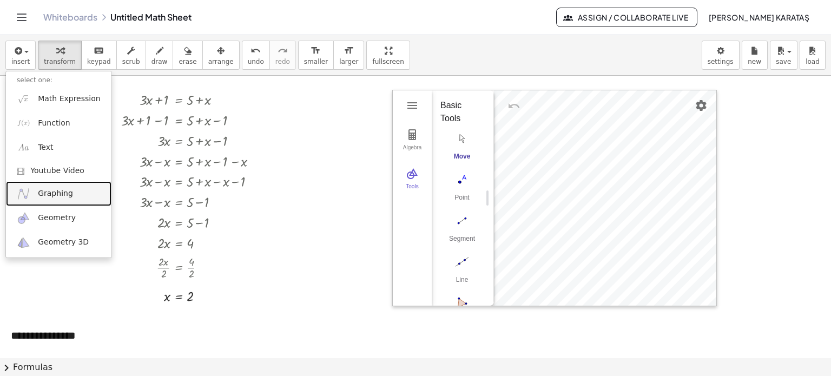
click at [50, 199] on span "Graphing" at bounding box center [55, 193] width 35 height 11
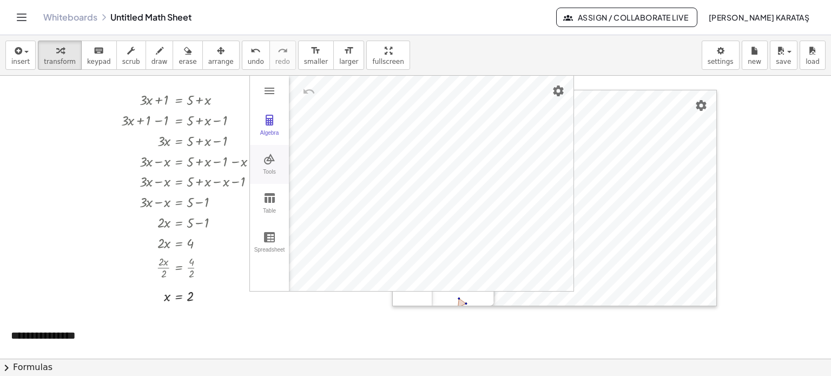
click at [272, 159] on img "Graphing Calculator" at bounding box center [269, 159] width 13 height 13
click at [266, 119] on div at bounding box center [194, 119] width 156 height 21
click at [271, 122] on div at bounding box center [194, 119] width 156 height 21
click at [100, 123] on div at bounding box center [415, 325] width 831 height 566
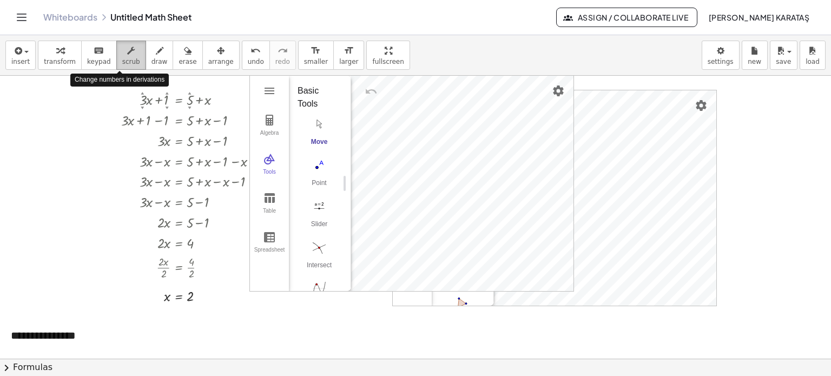
click at [122, 61] on span "scrub" at bounding box center [131, 62] width 18 height 8
click at [141, 83] on div at bounding box center [415, 325] width 831 height 566
click at [193, 93] on div at bounding box center [194, 99] width 156 height 21
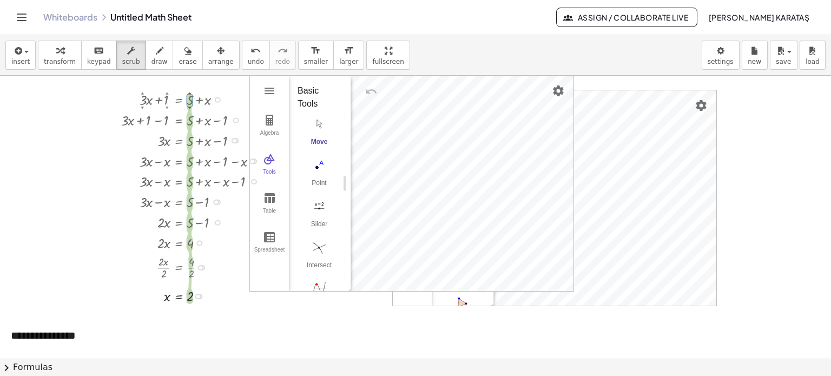
click at [190, 107] on div "▼" at bounding box center [189, 107] width 3 height 5
click at [189, 97] on div at bounding box center [194, 99] width 156 height 21
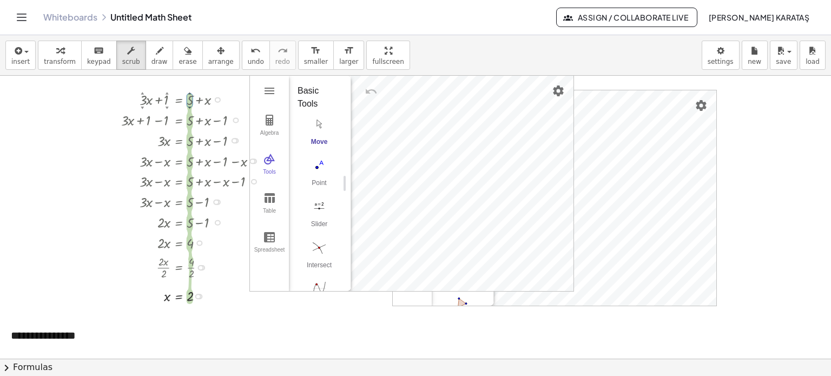
click at [189, 97] on div at bounding box center [194, 99] width 156 height 21
click at [116, 51] on button "scrub" at bounding box center [131, 55] width 30 height 29
click at [31, 56] on button "insert" at bounding box center [20, 55] width 30 height 29
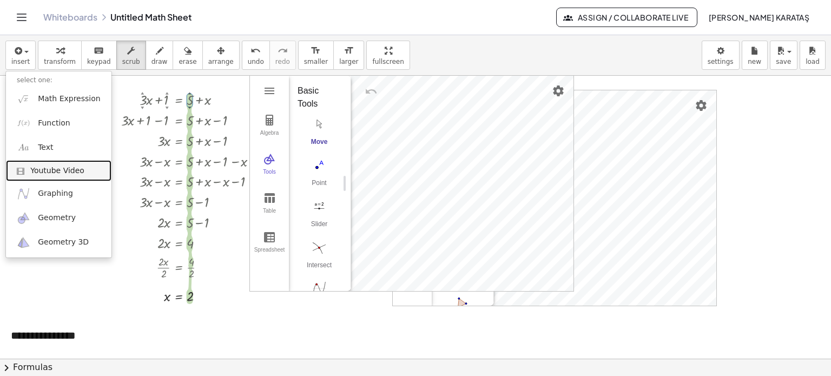
click at [52, 179] on link "Youtube Video" at bounding box center [59, 171] width 106 height 22
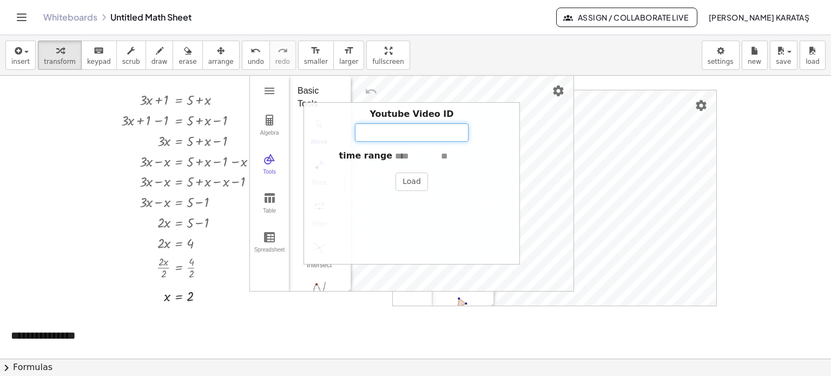
click at [435, 130] on input "Youtube Video ID" at bounding box center [412, 132] width 114 height 18
click at [411, 182] on button "Load" at bounding box center [412, 182] width 32 height 18
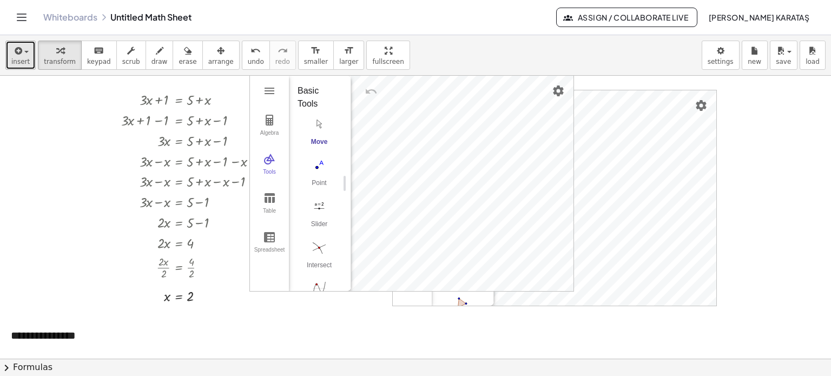
click at [15, 54] on icon "button" at bounding box center [17, 50] width 10 height 13
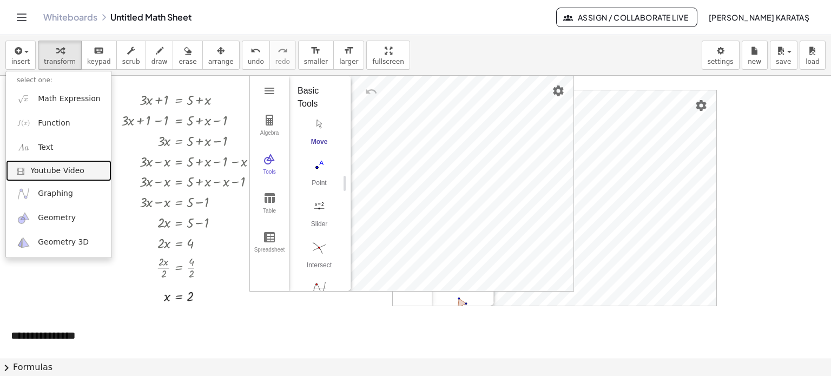
click at [63, 168] on span "Youtube Video" at bounding box center [57, 171] width 54 height 11
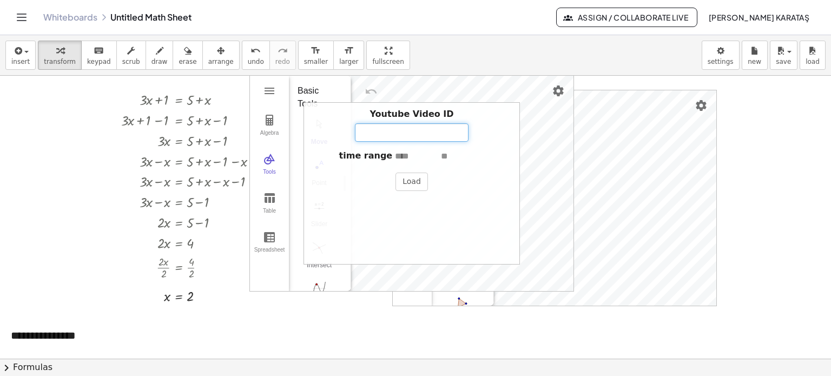
click at [383, 134] on input "Youtube Video ID" at bounding box center [412, 132] width 114 height 18
type input "*"
click at [418, 178] on button "Load" at bounding box center [412, 182] width 32 height 18
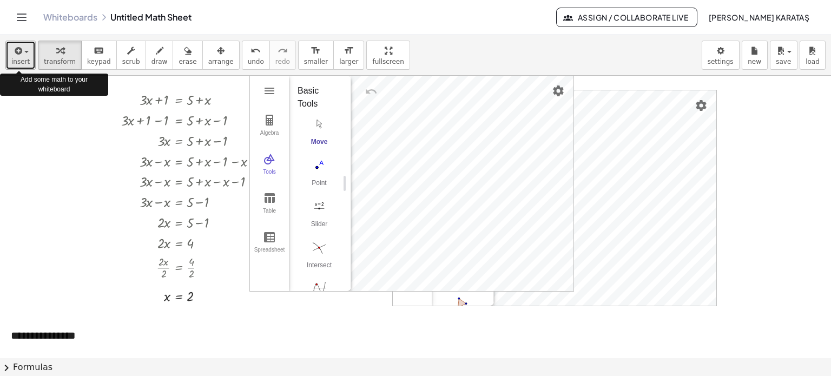
click at [16, 48] on icon "button" at bounding box center [17, 50] width 10 height 13
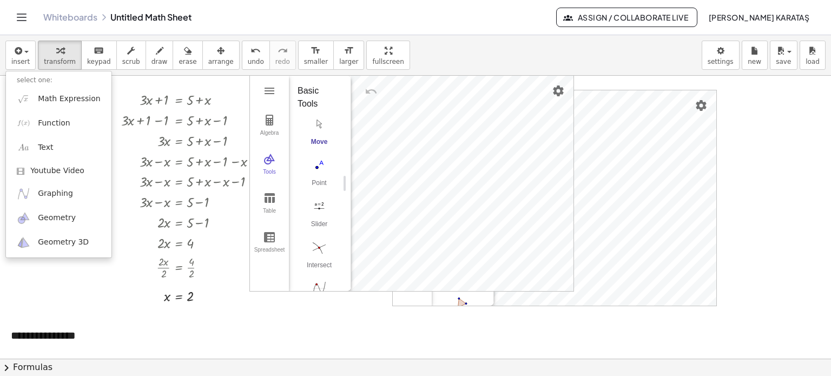
click at [15, 15] on button "Toggle navigation" at bounding box center [21, 17] width 17 height 17
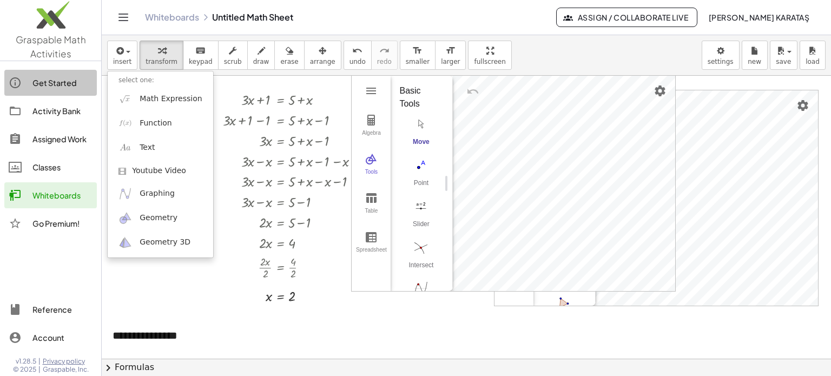
click at [65, 84] on div "Get Started" at bounding box center [62, 82] width 60 height 13
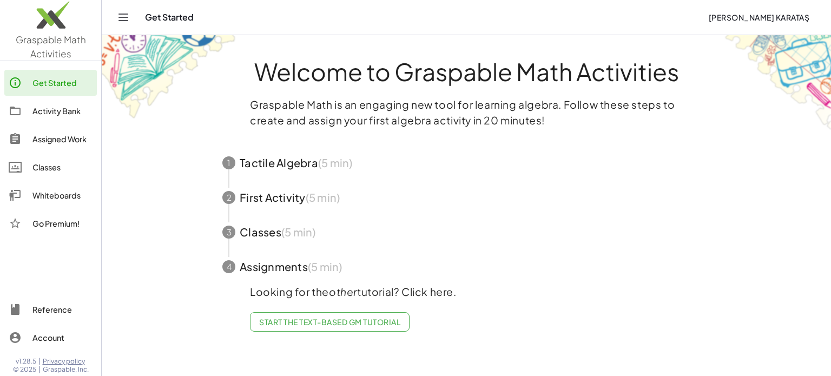
click at [277, 166] on span "button" at bounding box center [466, 163] width 514 height 35
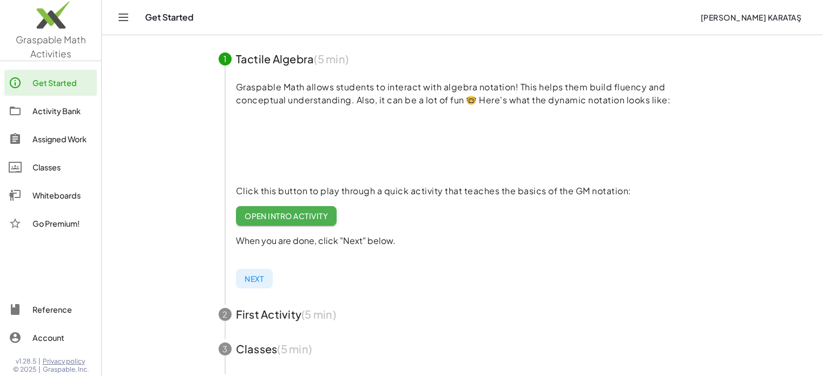
scroll to position [104, 0]
click at [319, 137] on video at bounding box center [317, 144] width 162 height 81
drag, startPoint x: 319, startPoint y: 137, endPoint x: 258, endPoint y: 168, distance: 68.5
click at [258, 168] on video at bounding box center [317, 144] width 162 height 81
click at [300, 216] on span "Open Intro Activity" at bounding box center [287, 216] width 84 height 10
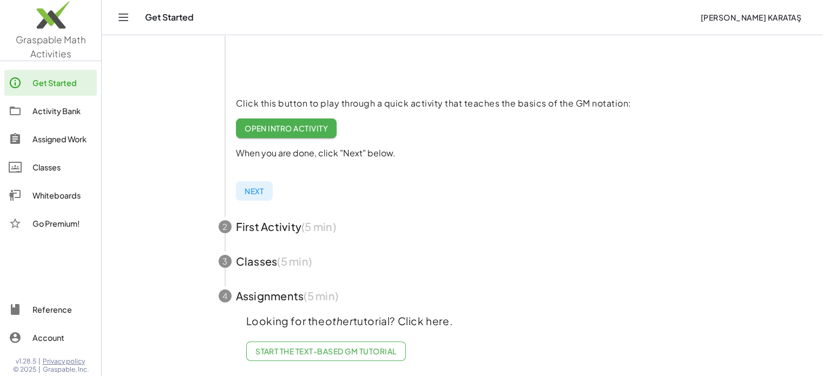
scroll to position [200, 0]
click at [264, 228] on span "button" at bounding box center [463, 226] width 514 height 35
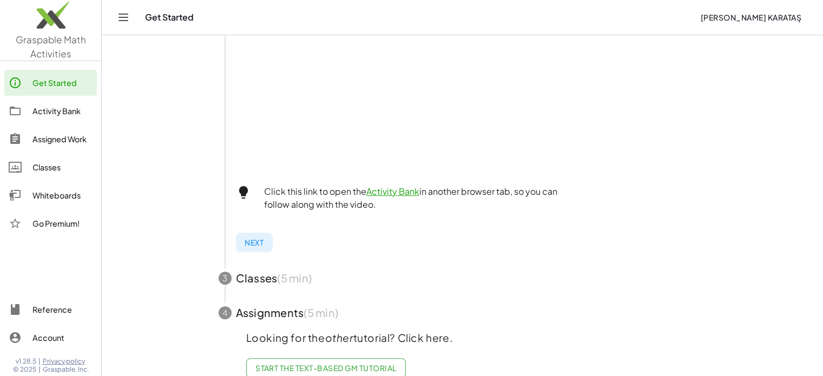
scroll to position [380, 0]
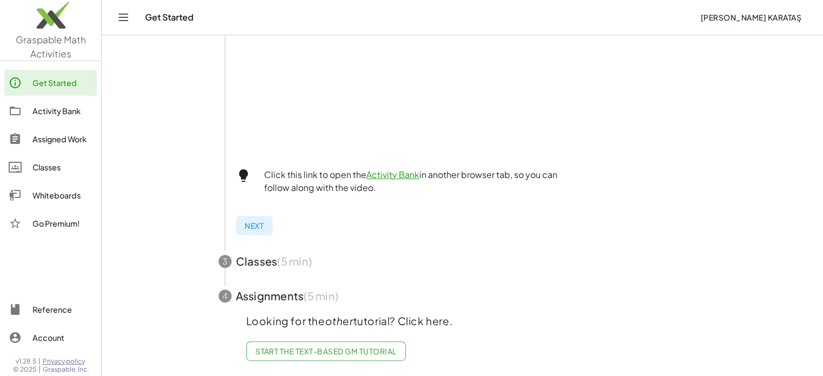
click at [307, 253] on span "button" at bounding box center [463, 261] width 514 height 35
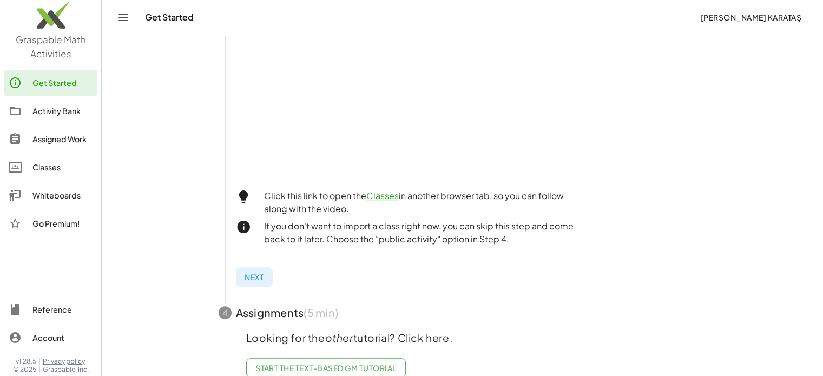
scroll to position [371, 0]
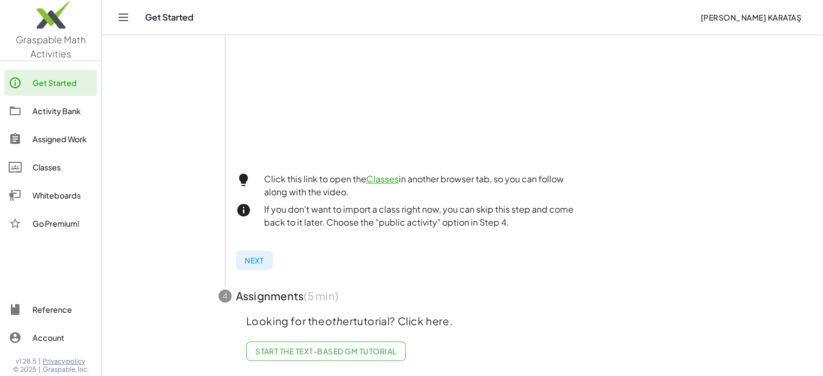
click at [286, 346] on span "Start the Text-based GM Tutorial" at bounding box center [326, 351] width 141 height 10
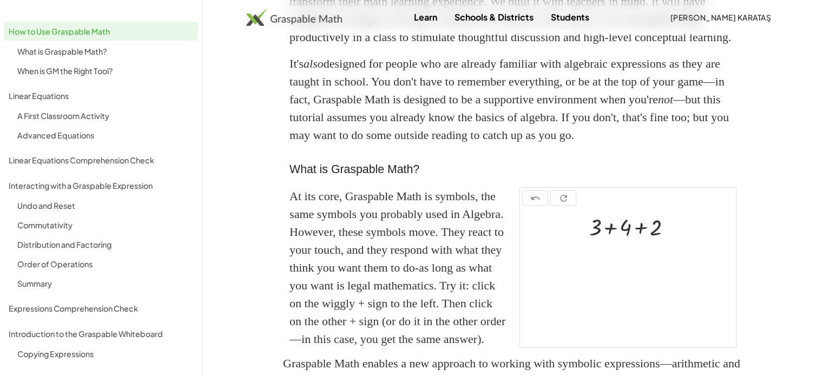
scroll to position [114, 0]
